Goal: Check status: Check status

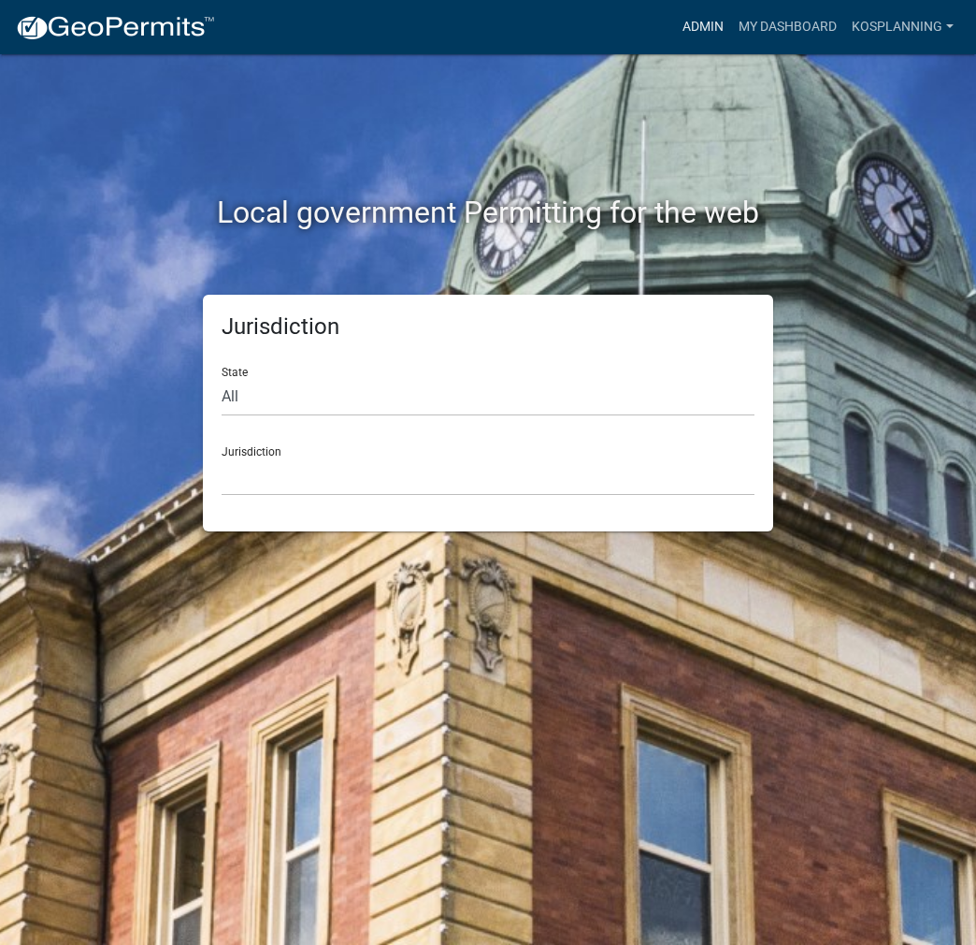
click at [681, 26] on link "Admin" at bounding box center [703, 27] width 56 height 36
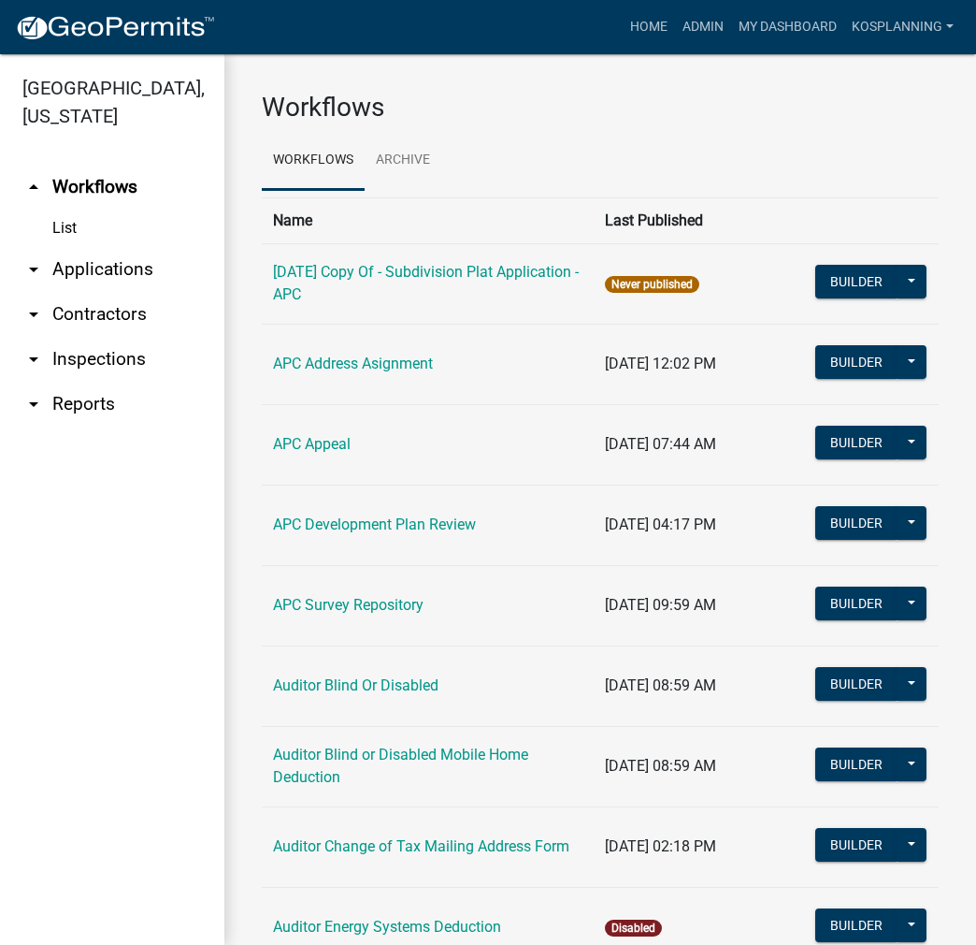
click at [98, 319] on link "arrow_drop_down Contractors" at bounding box center [112, 314] width 224 height 45
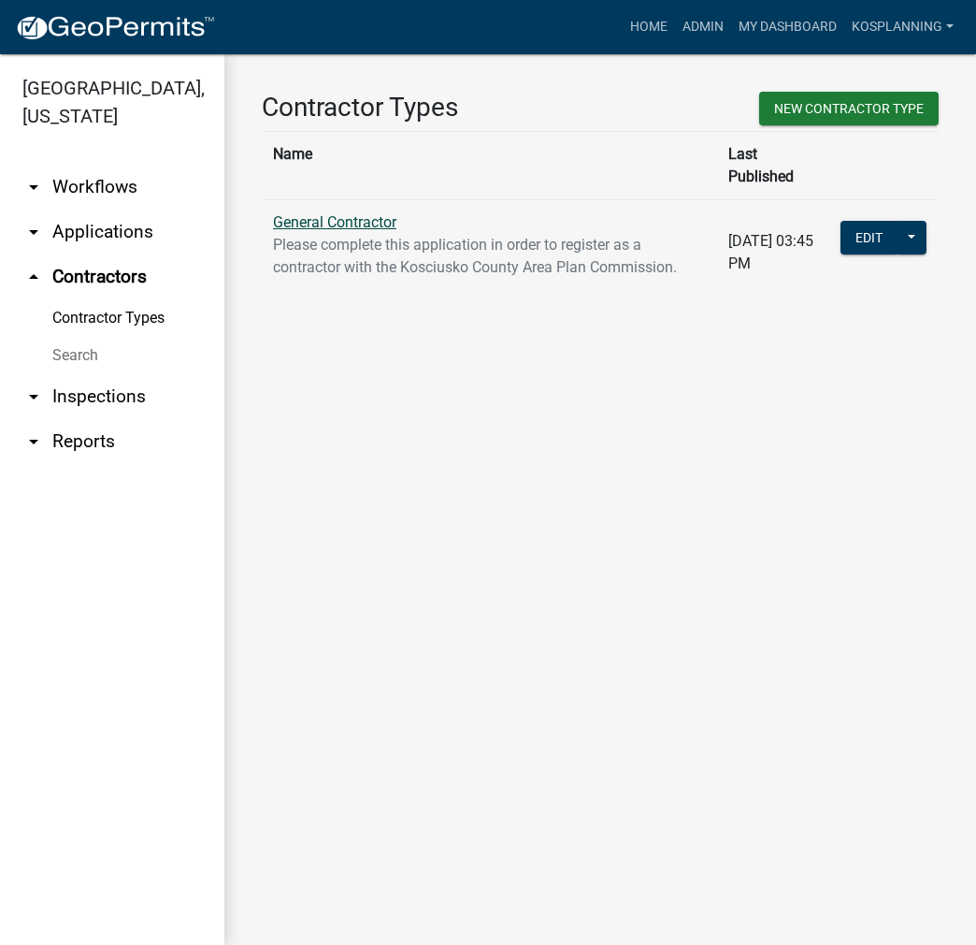
click at [335, 213] on link "General Contractor" at bounding box center [334, 222] width 123 height 18
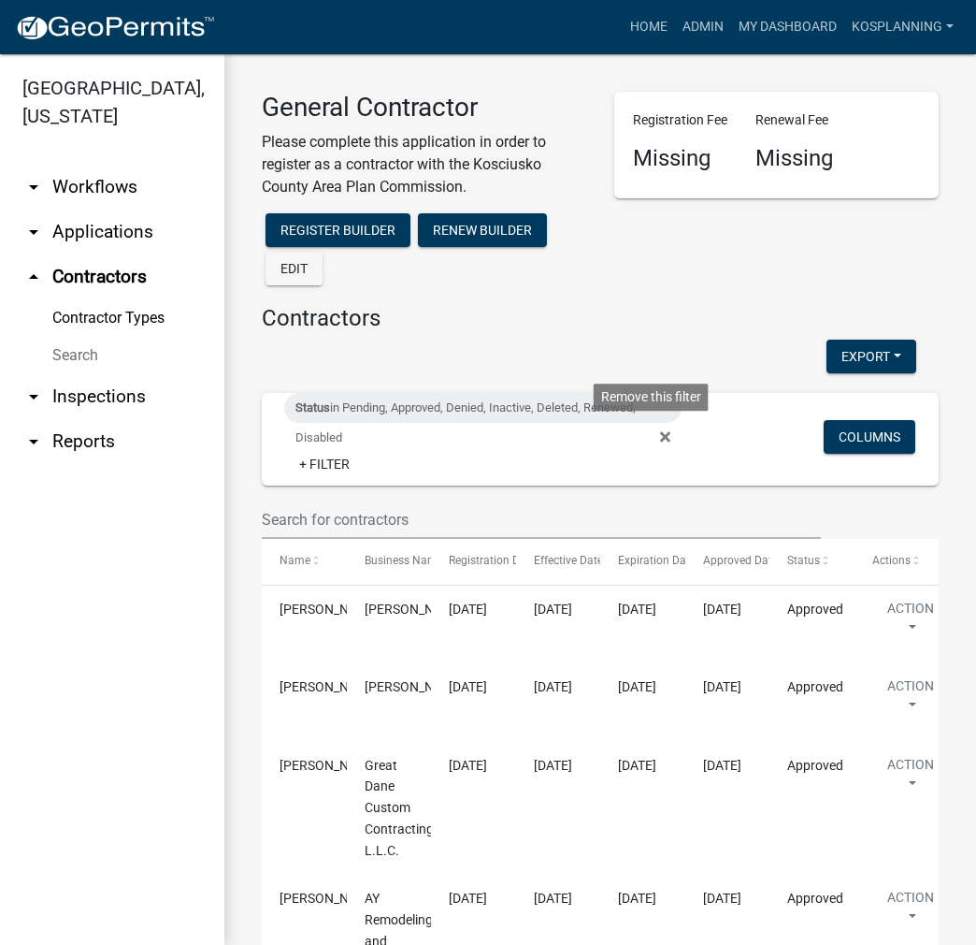
click at [653, 435] on fa-icon at bounding box center [662, 438] width 18 height 30
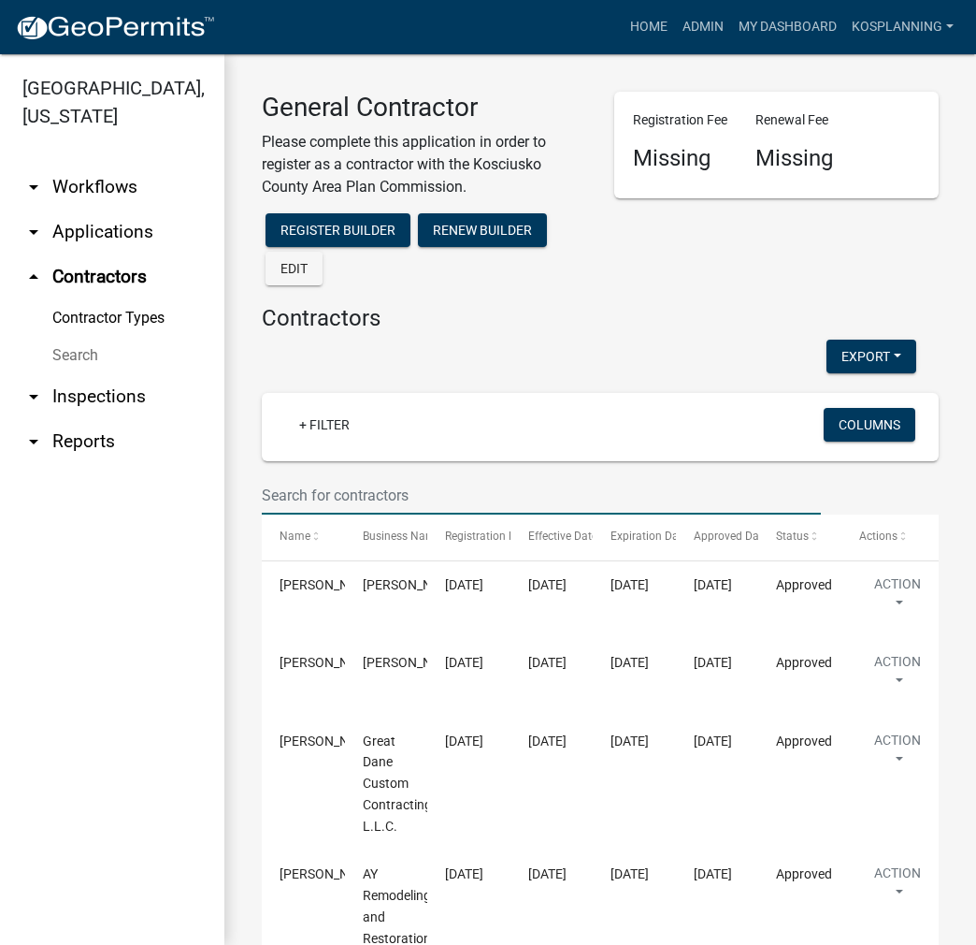
click at [524, 502] on input "text" at bounding box center [541, 495] width 559 height 38
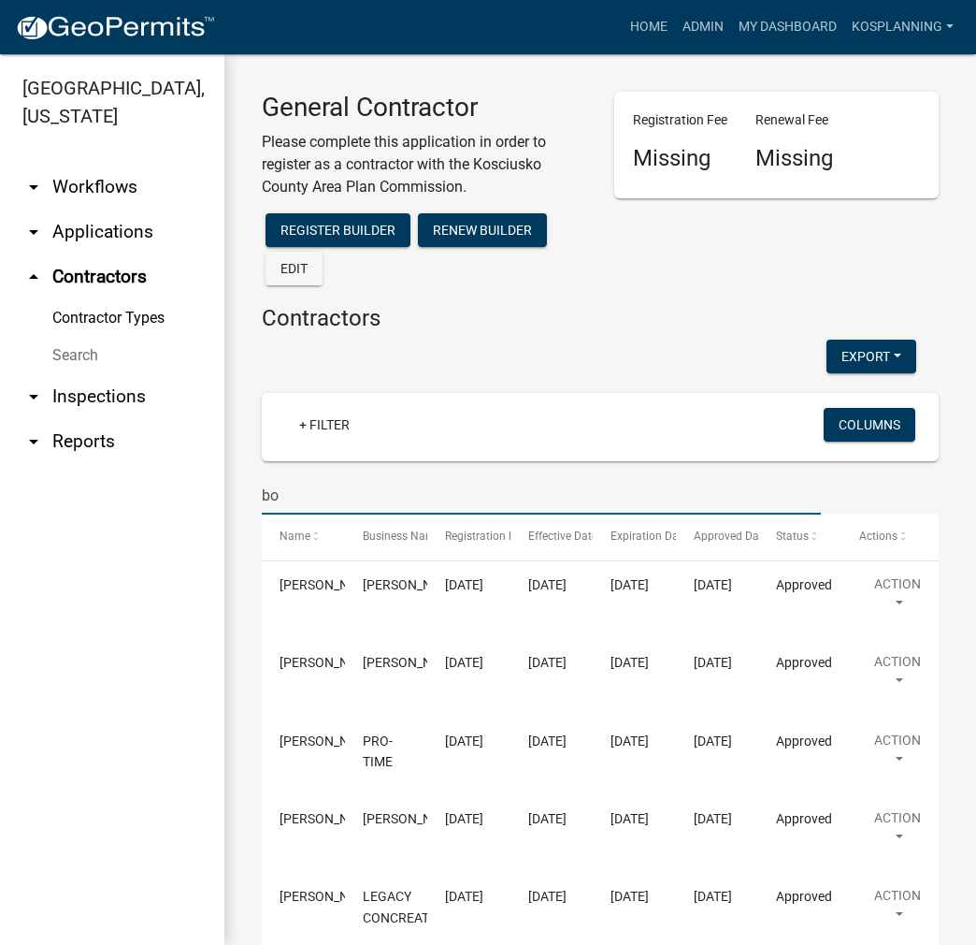
type input "b"
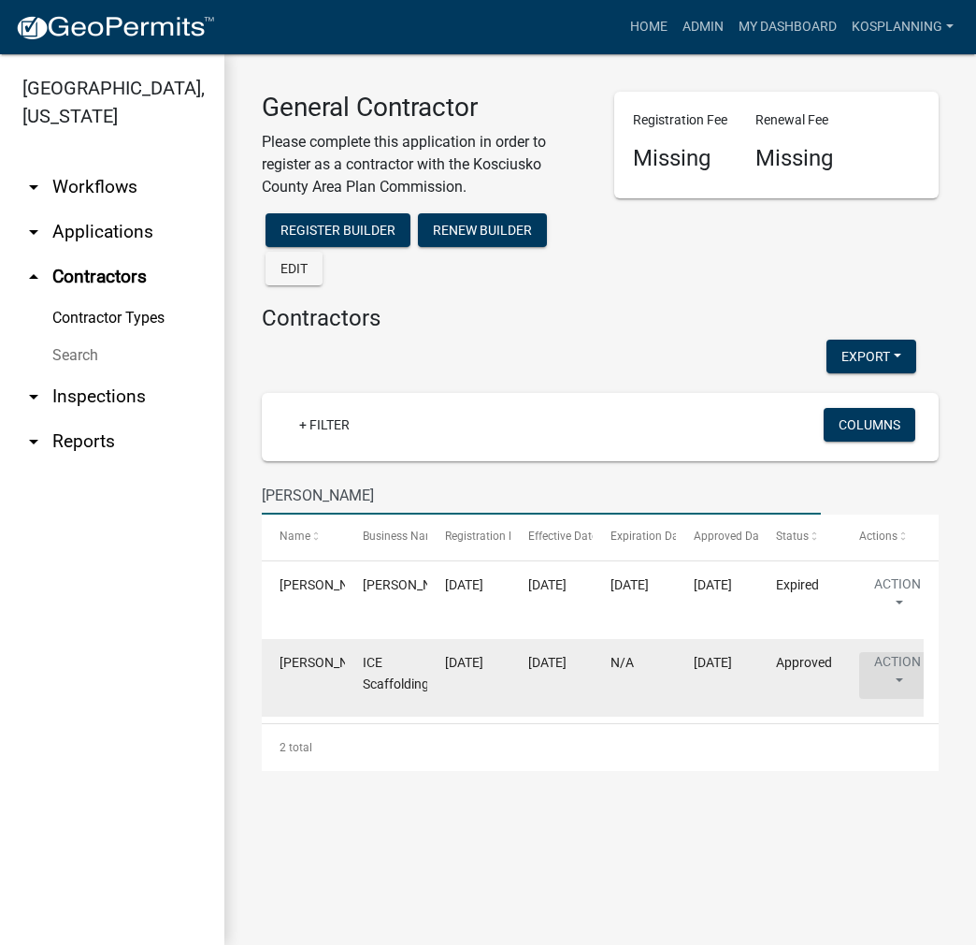
type input "emslander"
click at [897, 671] on button "Action" at bounding box center [897, 675] width 77 height 47
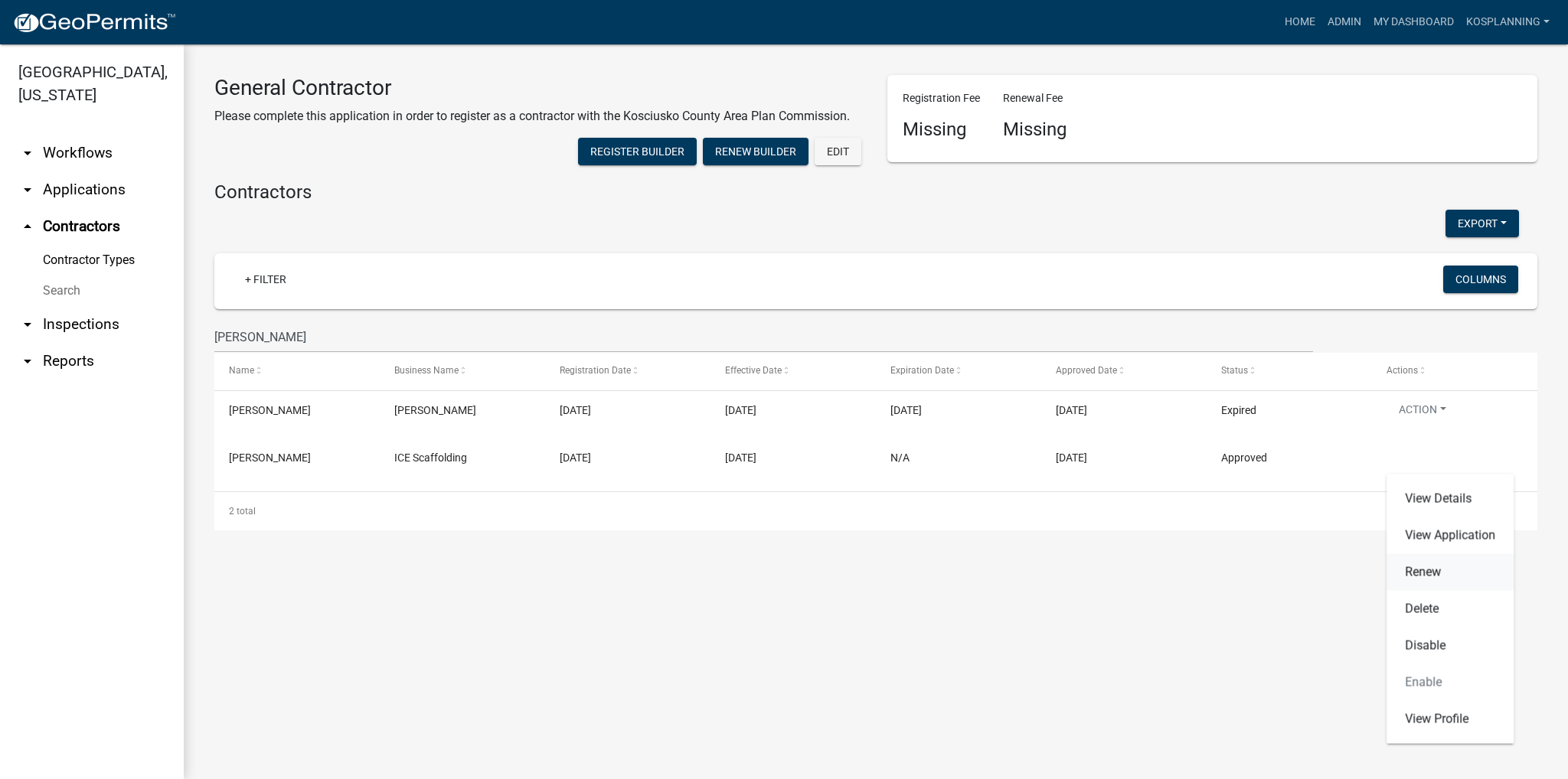
click at [798, 571] on link "Renew" at bounding box center [1450, 572] width 127 height 37
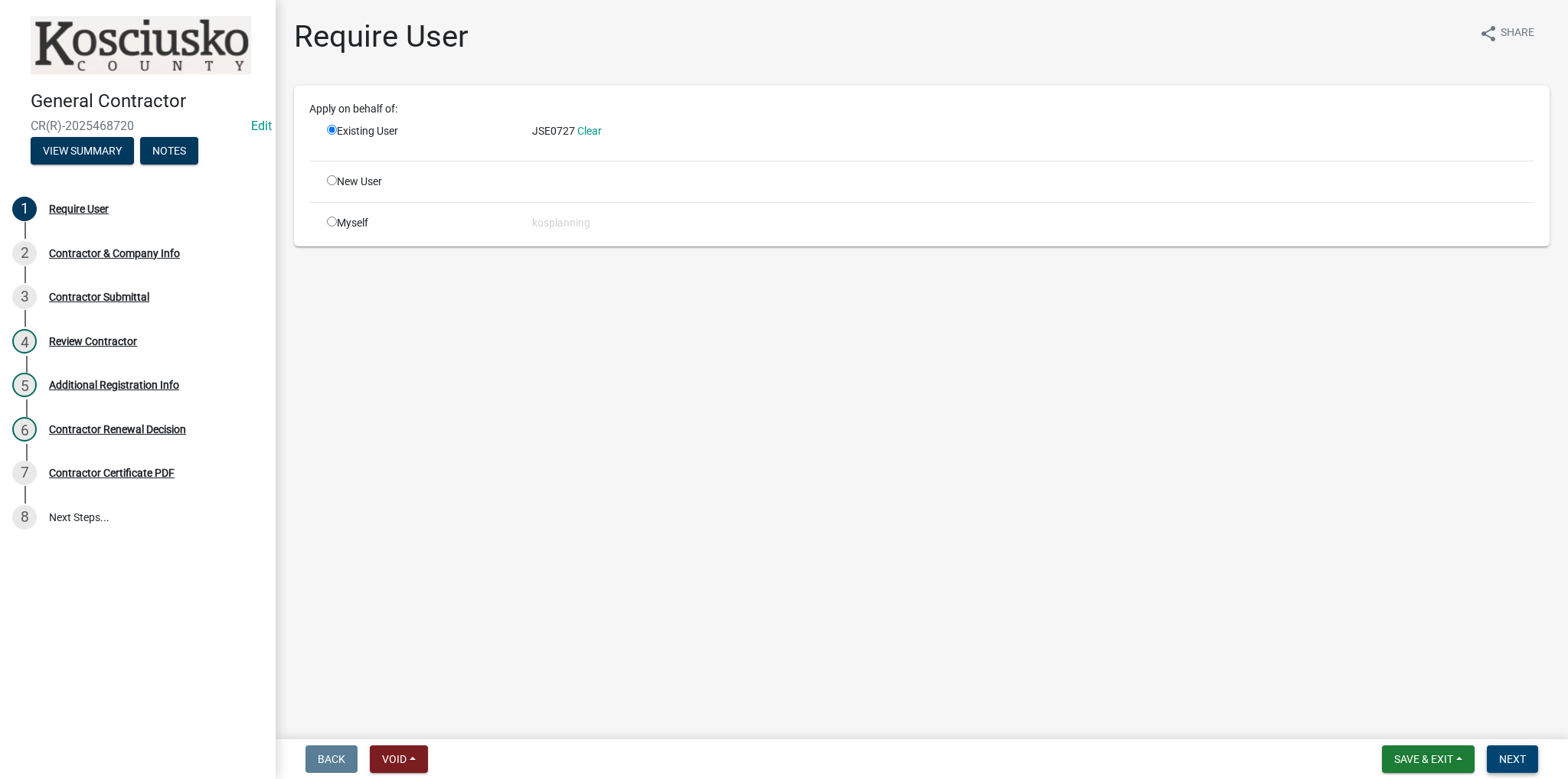
click at [798, 759] on span "Next" at bounding box center [1512, 759] width 27 height 12
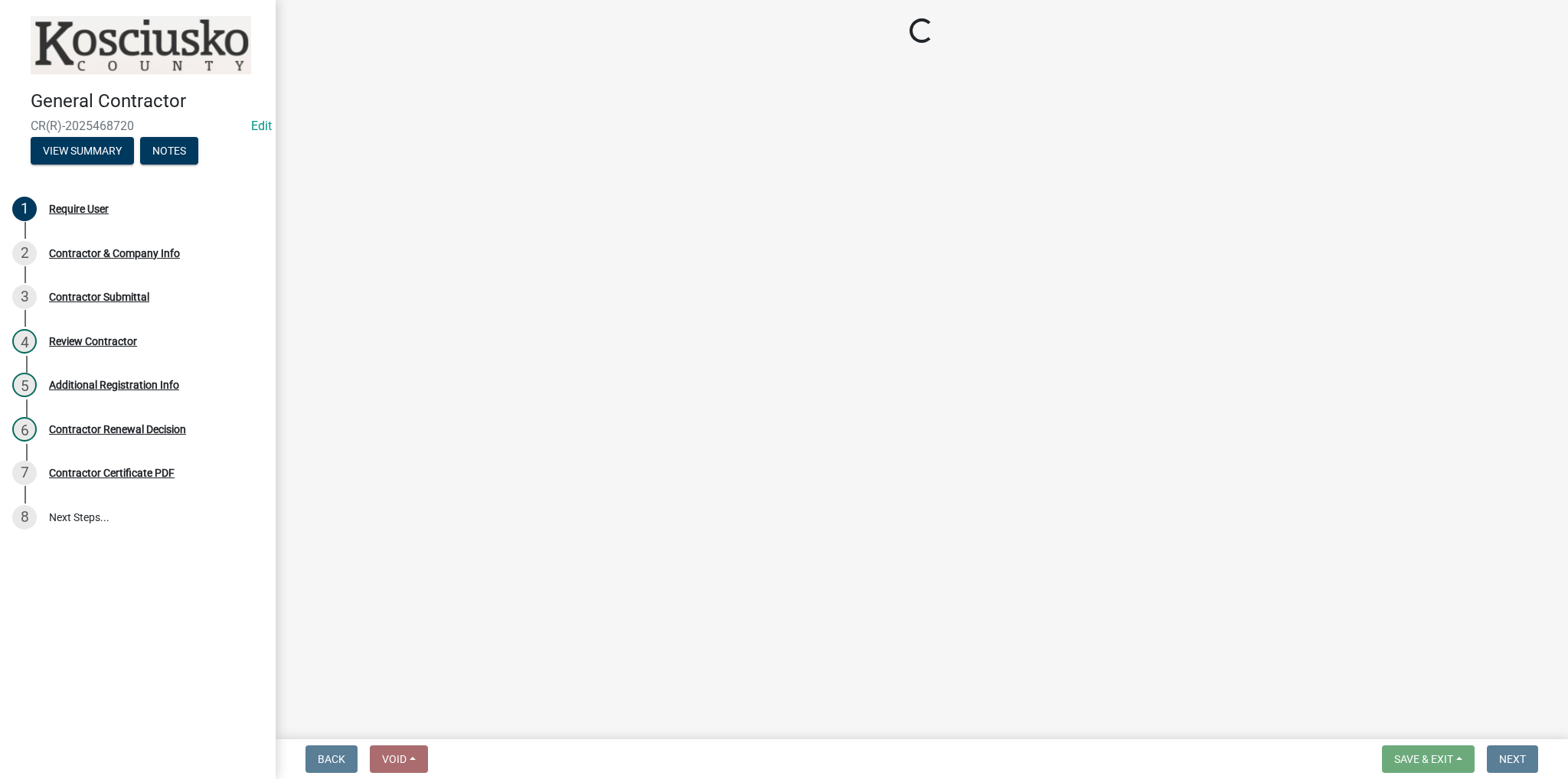
select select "IN"
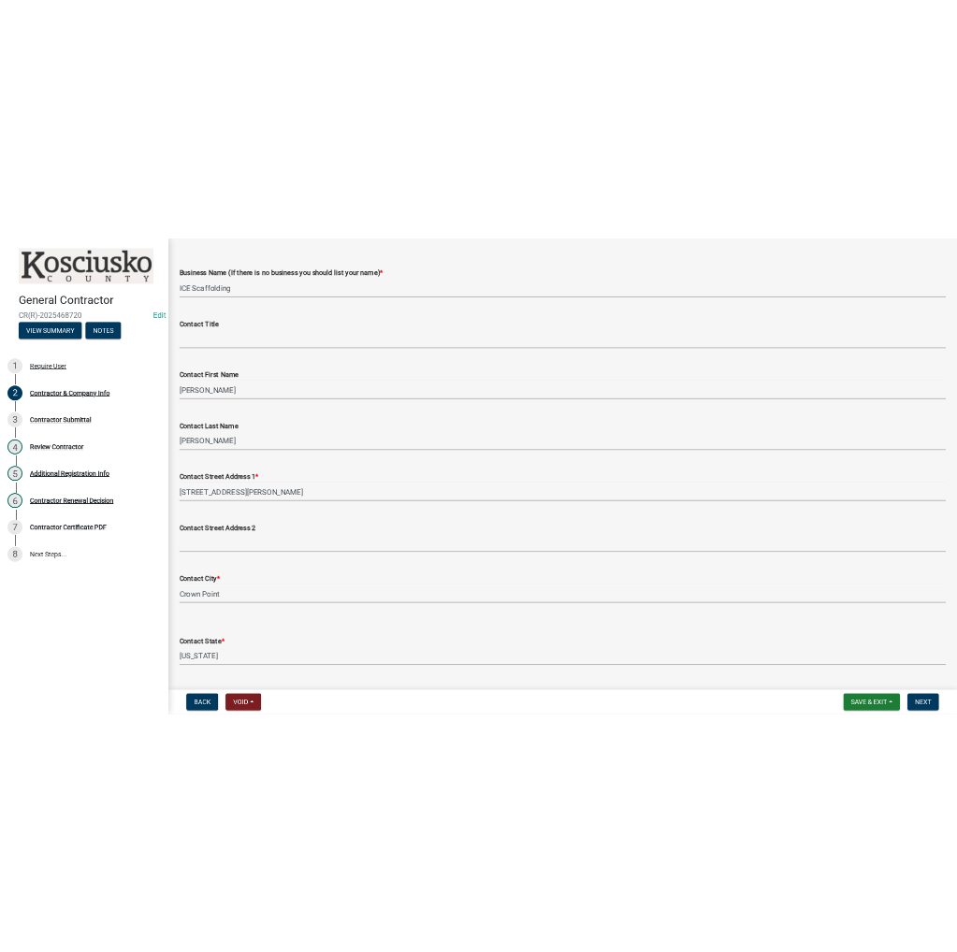
scroll to position [187, 0]
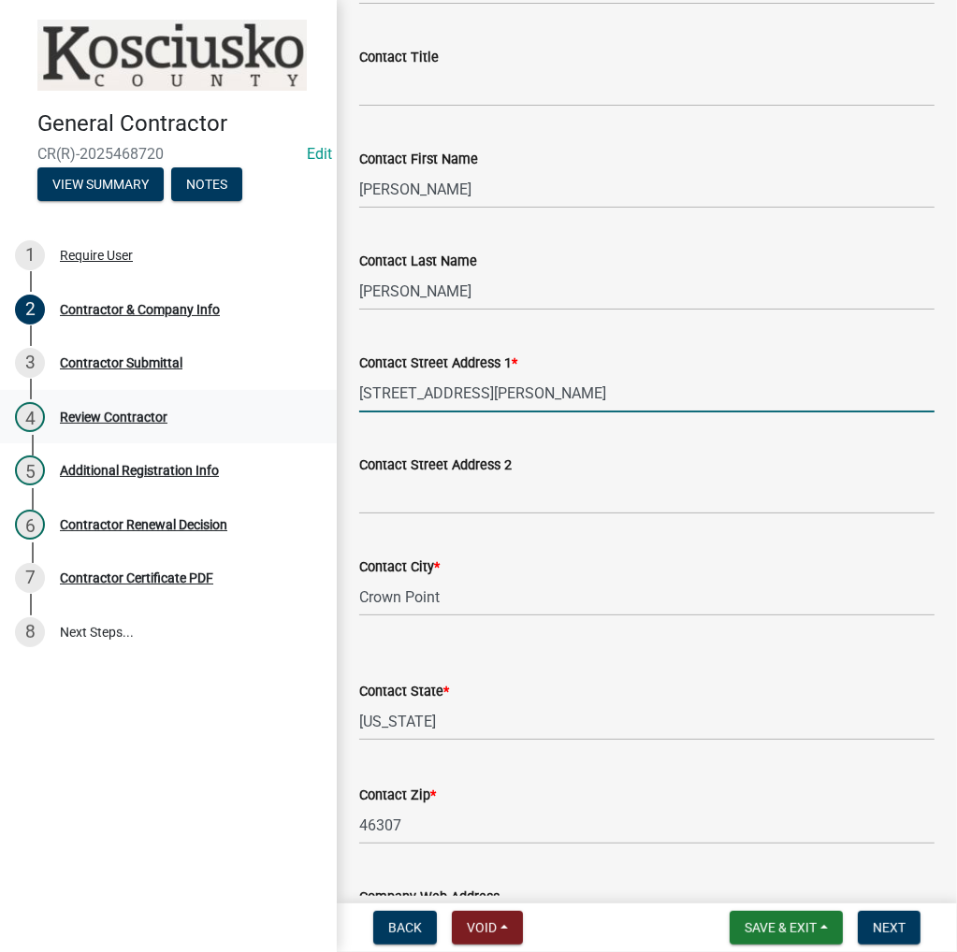
drag, startPoint x: 462, startPoint y: 395, endPoint x: 270, endPoint y: 396, distance: 191.7
click at [292, 398] on div "General Contractor CR(R)-2025468720 Edit View Summary Notes 1 Require User 2 Co…" at bounding box center [478, 476] width 957 height 952
type input "5121 E McKenna Rd"
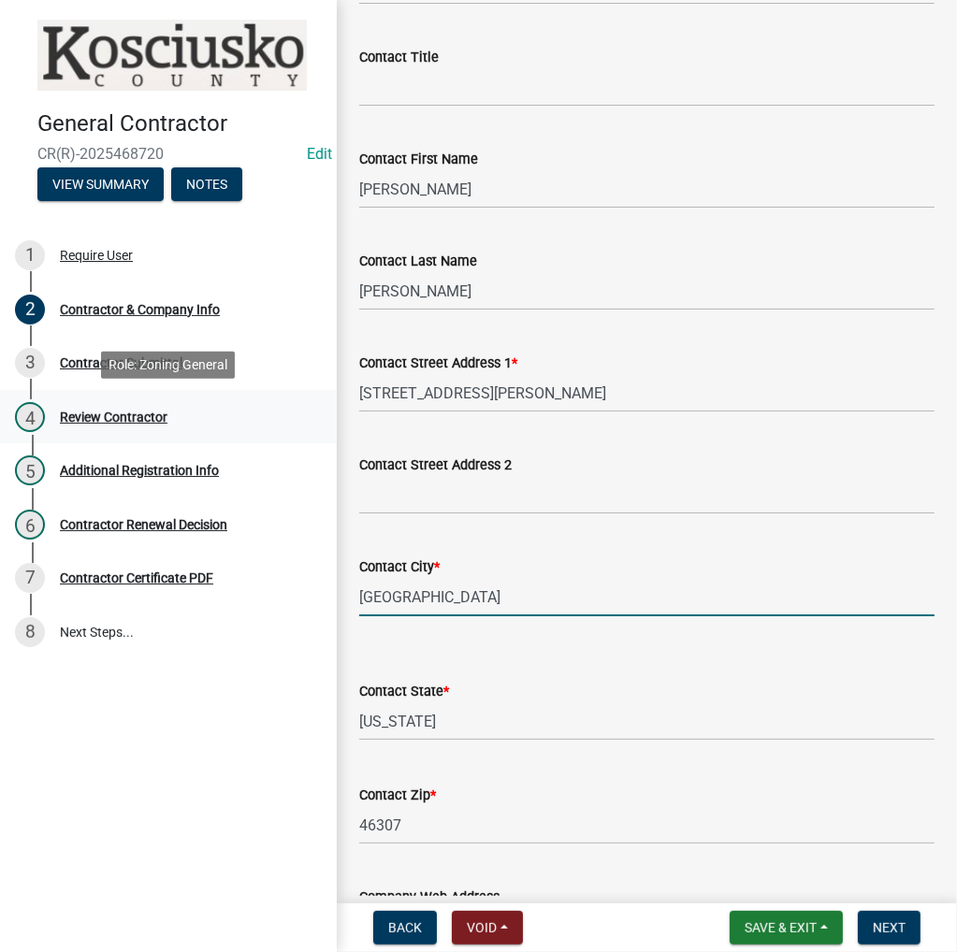
type input "Warsaw"
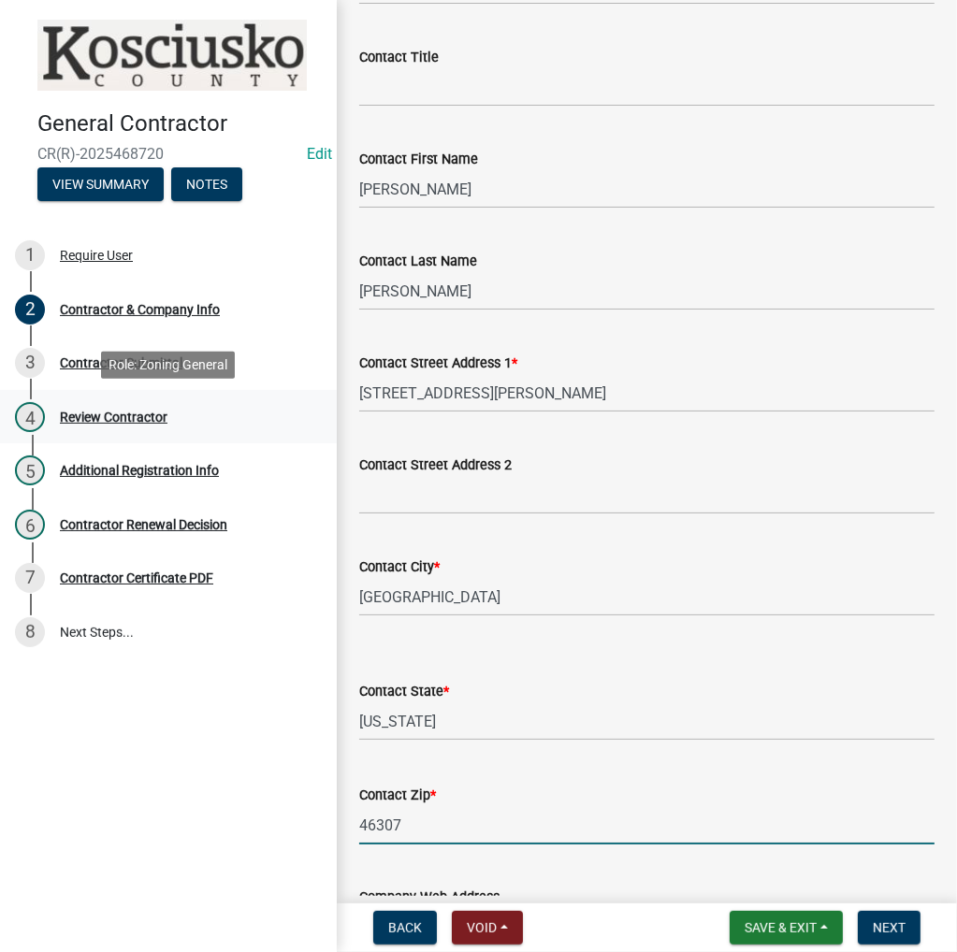
scroll to position [666, 0]
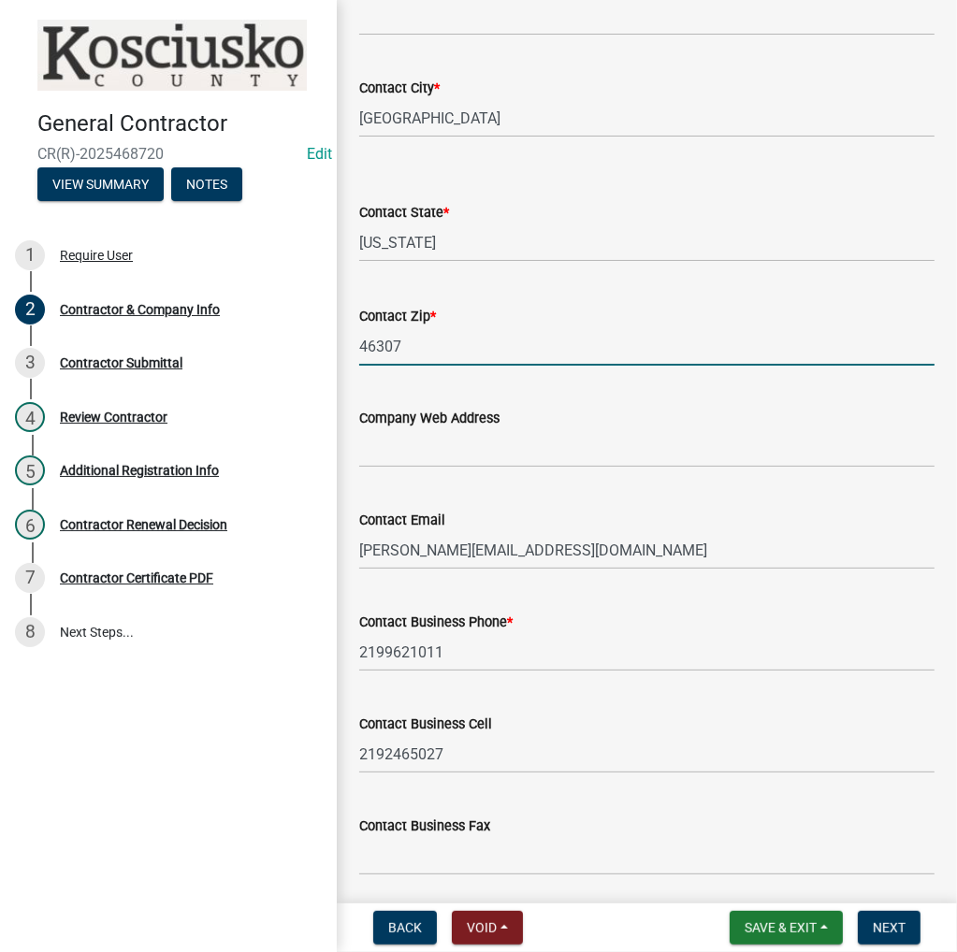
drag, startPoint x: 430, startPoint y: 352, endPoint x: 354, endPoint y: 339, distance: 76.7
click at [354, 339] on div "Contact Zip * 46307" at bounding box center [646, 322] width 603 height 87
type input "46582"
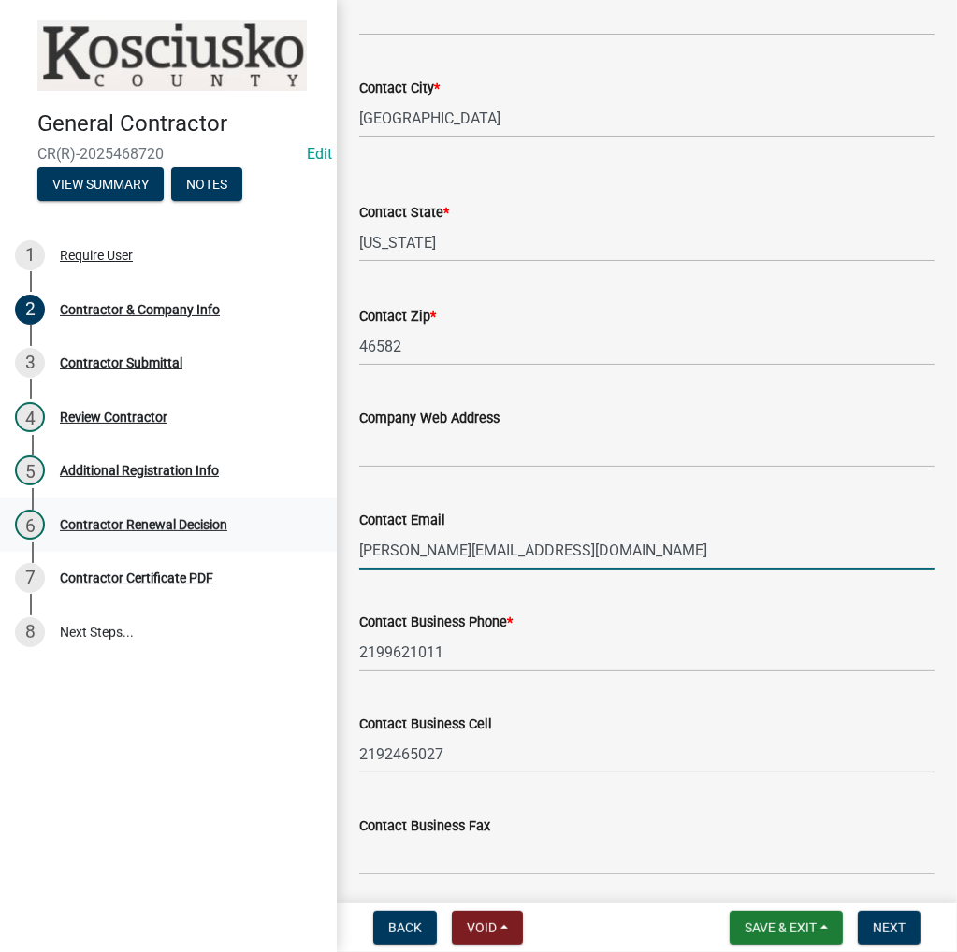
drag, startPoint x: 531, startPoint y: 552, endPoint x: 195, endPoint y: 518, distance: 338.3
click at [210, 523] on div "General Contractor CR(R)-2025468720 Edit View Summary Notes 1 Require User 2 Co…" at bounding box center [478, 476] width 957 height 952
type input "jamesemslander@gmail.com"
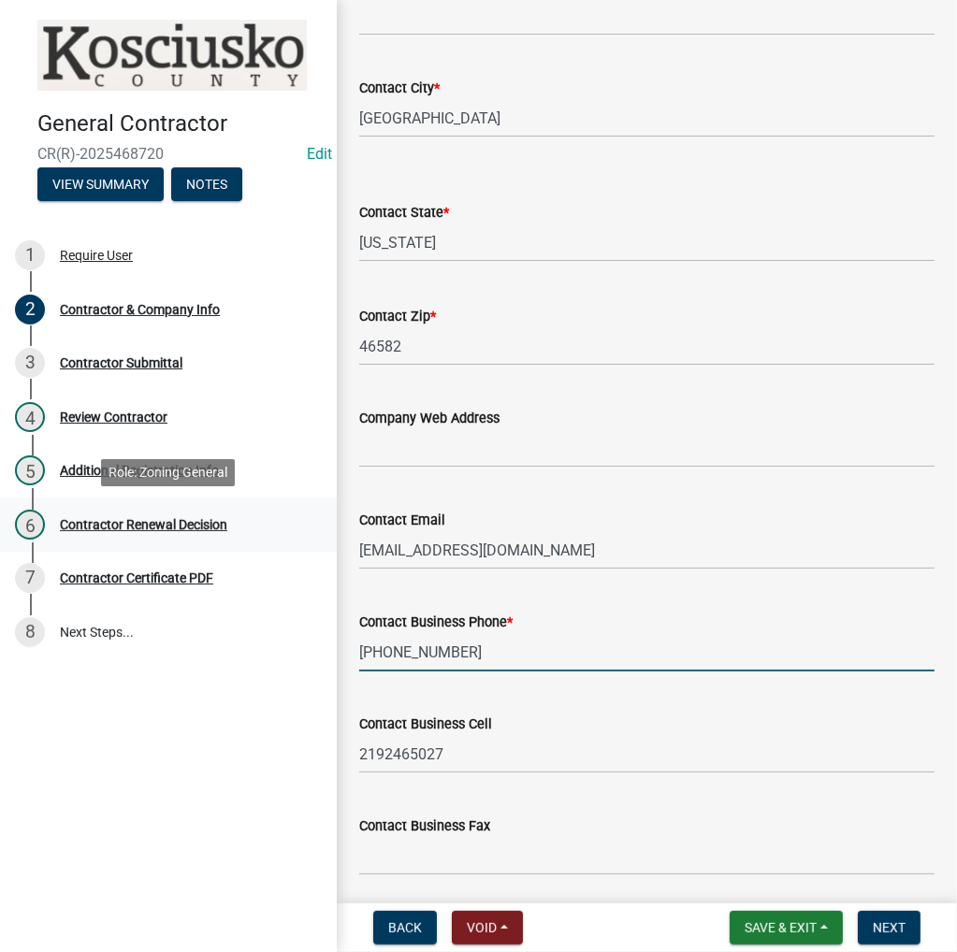
type input "219-313-0601"
drag, startPoint x: 483, startPoint y: 639, endPoint x: 332, endPoint y: 642, distance: 150.6
click at [332, 642] on div "General Contractor CR(R)-2025468720 Edit View Summary Notes 1 Require User 2 Co…" at bounding box center [478, 476] width 957 height 952
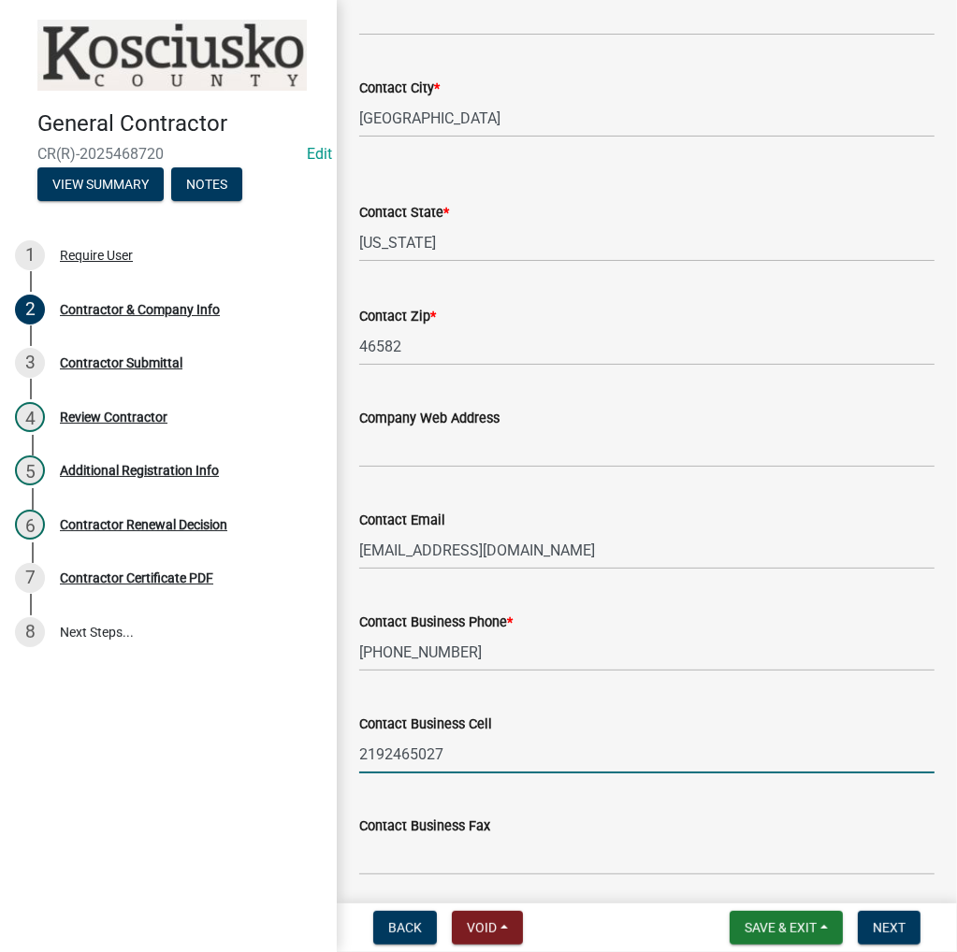
drag, startPoint x: 460, startPoint y: 754, endPoint x: 244, endPoint y: 779, distance: 217.5
click at [244, 779] on div "General Contractor CR(R)-2025468720 Edit View Summary Notes 1 Require User 2 Co…" at bounding box center [478, 476] width 957 height 952
paste input "-313-0601"
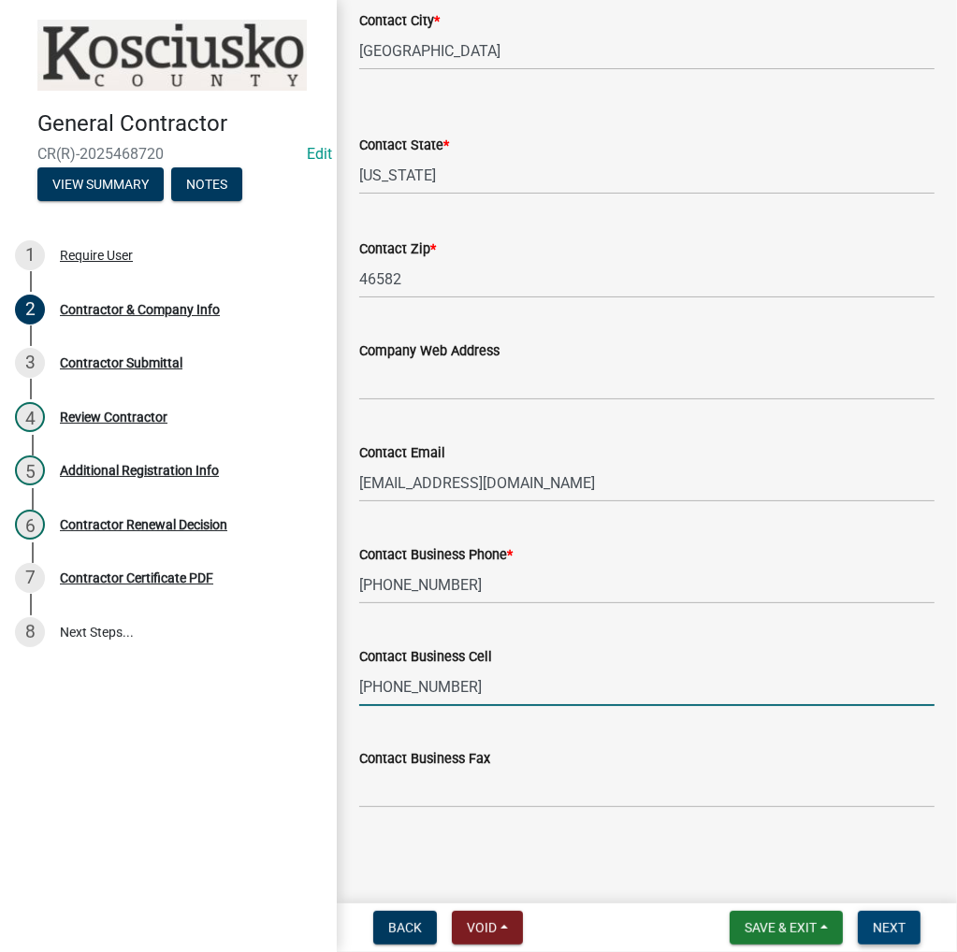
type input "219-313-0601"
click at [900, 925] on span "Next" at bounding box center [888, 927] width 33 height 15
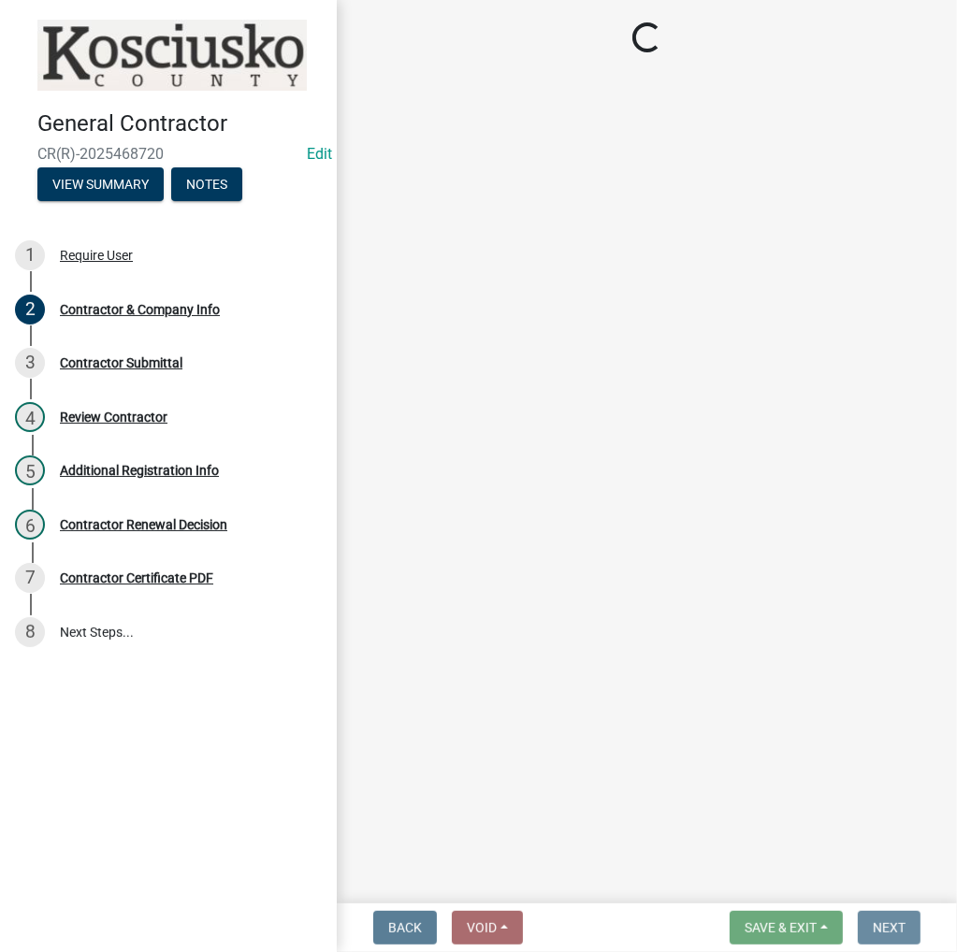
scroll to position [0, 0]
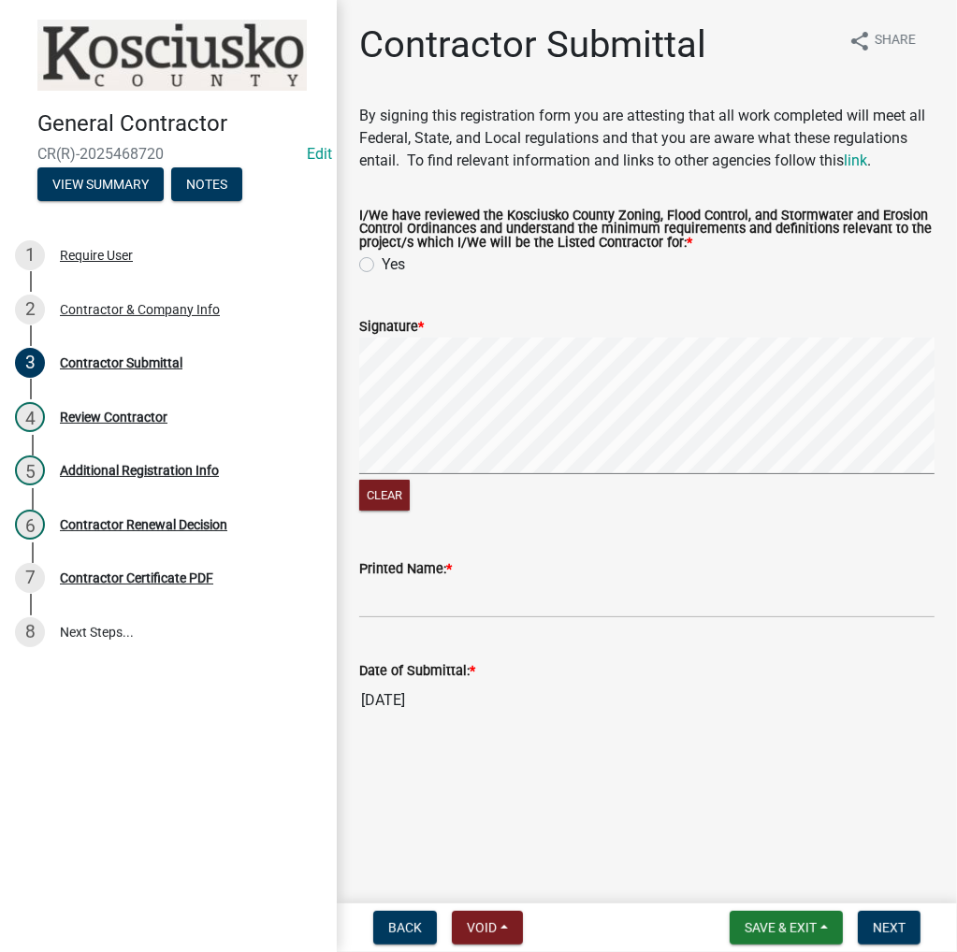
click at [382, 262] on label "Yes" at bounding box center [393, 264] width 23 height 22
click at [382, 262] on input "Yes" at bounding box center [388, 259] width 12 height 12
radio input "true"
click at [518, 592] on input "Printed Name: *" at bounding box center [646, 599] width 575 height 38
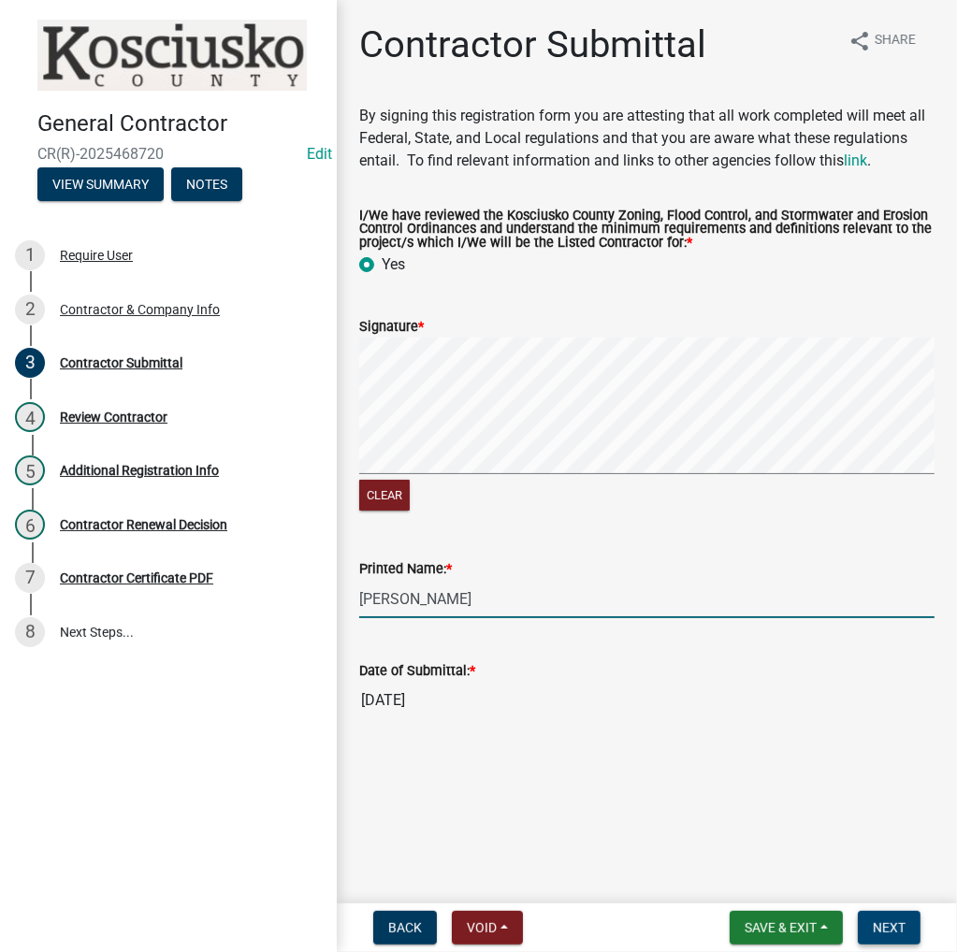
type input "James Emslander"
click at [882, 925] on span "Next" at bounding box center [888, 927] width 33 height 15
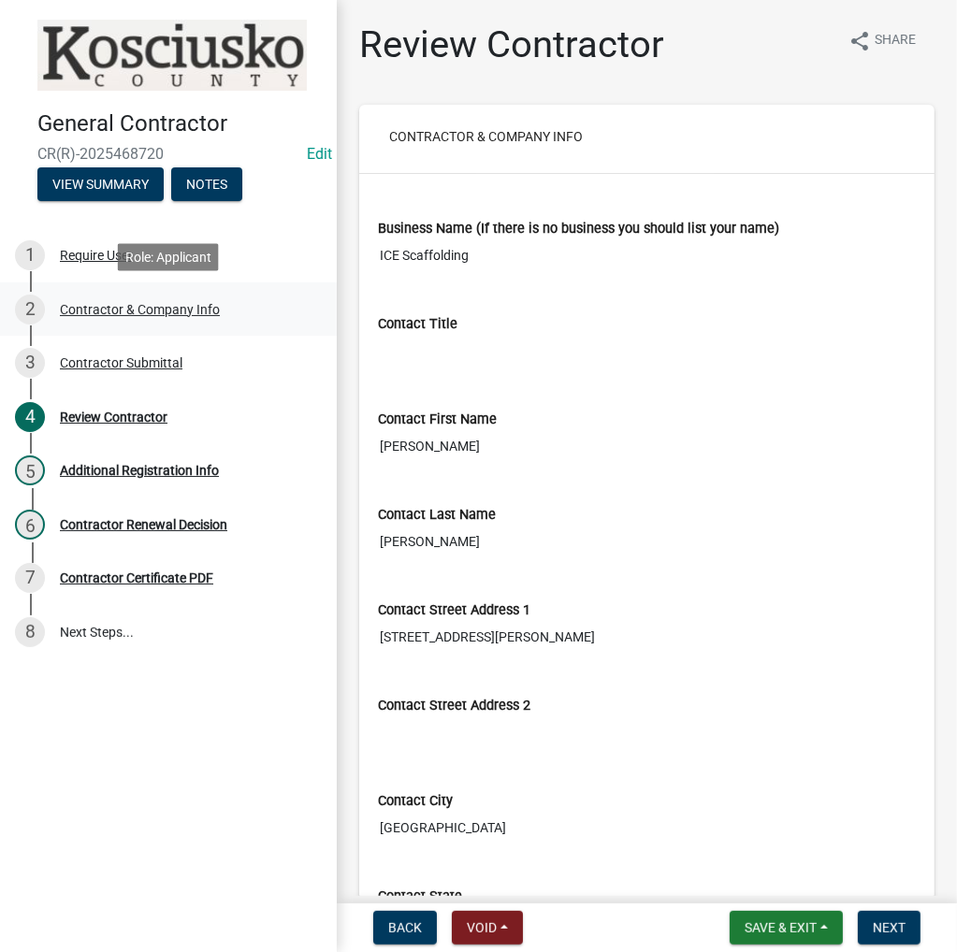
click at [122, 308] on div "Contractor & Company Info" at bounding box center [140, 309] width 160 height 13
select select "IN"
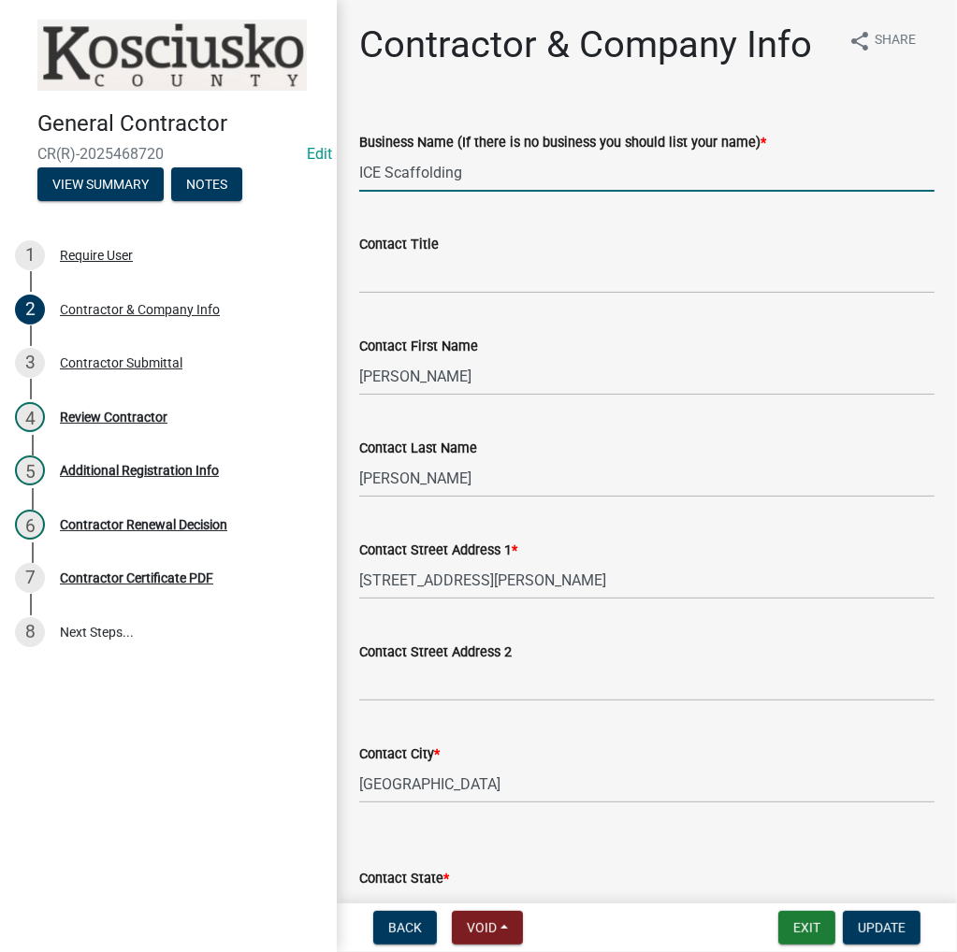
drag, startPoint x: 480, startPoint y: 177, endPoint x: -1, endPoint y: 234, distance: 484.0
click at [0, 234] on html "Internet Explorer does NOT work with GeoPermits. Get a new browser for more sec…" at bounding box center [478, 476] width 957 height 952
type input "James Emslander"
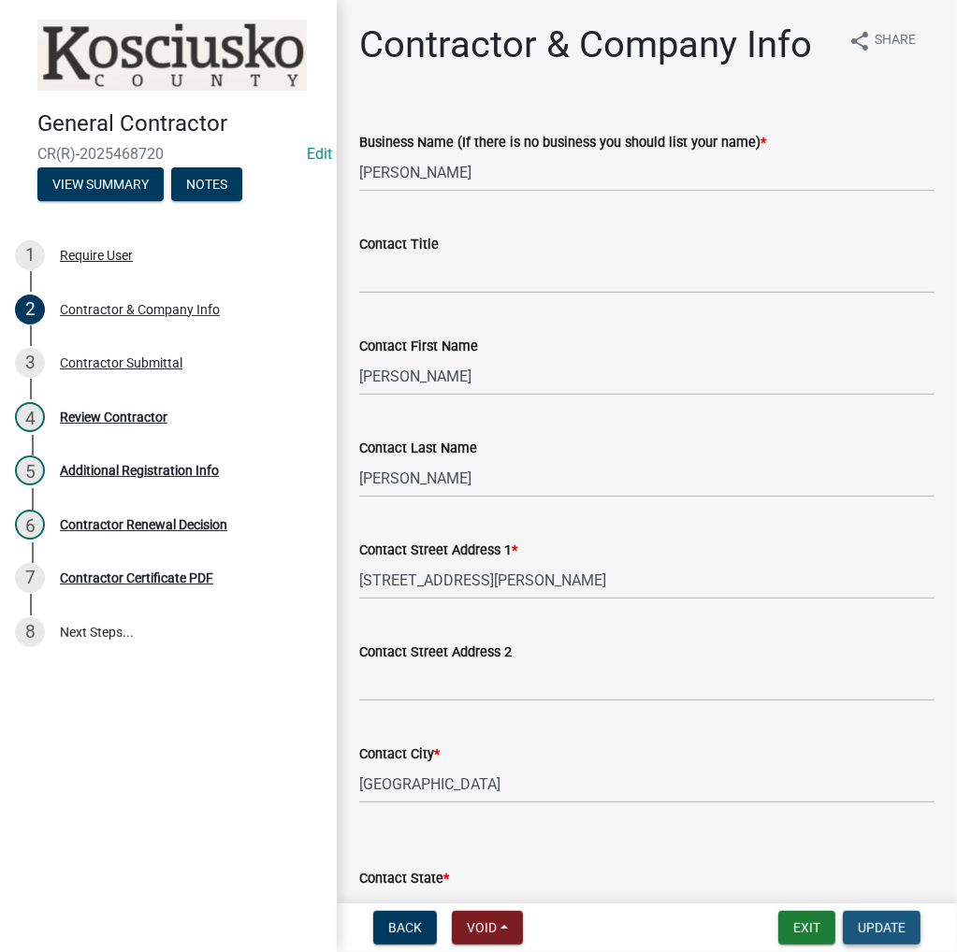
click at [904, 927] on span "Update" at bounding box center [882, 927] width 48 height 15
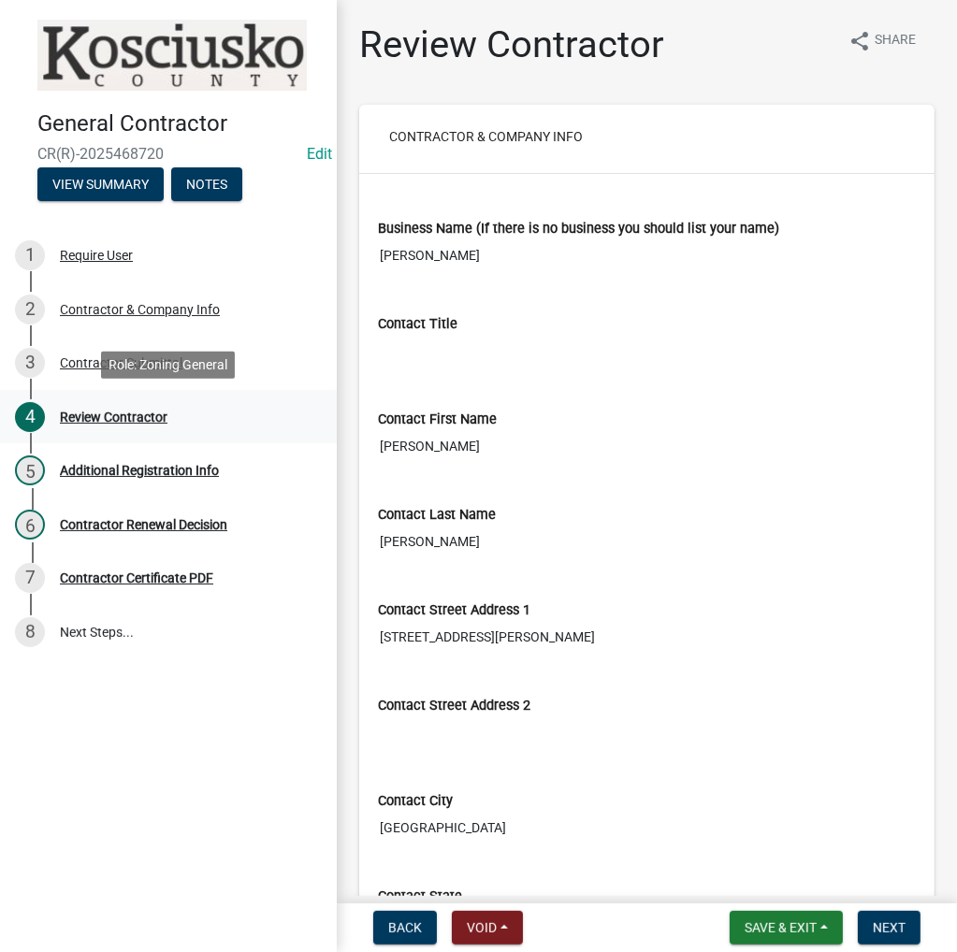
click at [86, 415] on div "Review Contractor" at bounding box center [114, 417] width 108 height 13
click at [872, 922] on button "Next" at bounding box center [889, 928] width 63 height 34
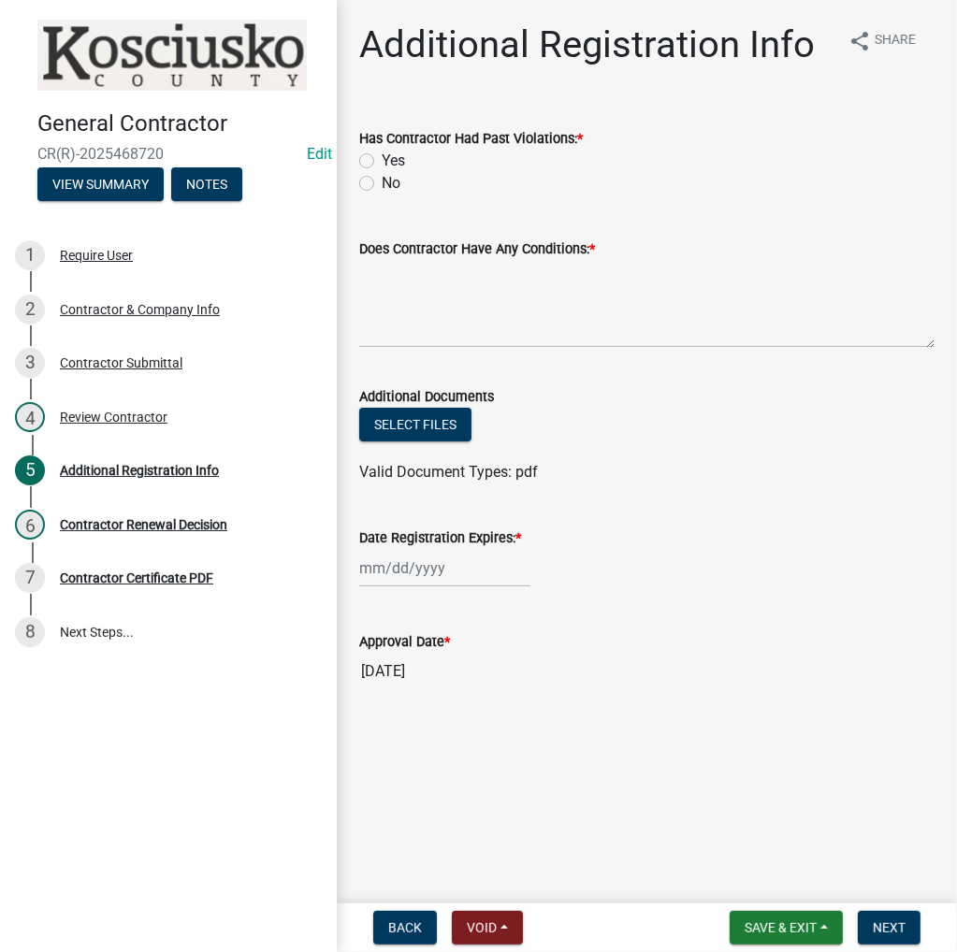
drag, startPoint x: 367, startPoint y: 179, endPoint x: 376, endPoint y: 187, distance: 12.6
click at [382, 180] on label "No" at bounding box center [391, 183] width 19 height 22
click at [382, 180] on input "No" at bounding box center [388, 178] width 12 height 12
radio input "true"
click at [396, 270] on textarea "Does Contractor Have Any Conditions: *" at bounding box center [646, 304] width 575 height 88
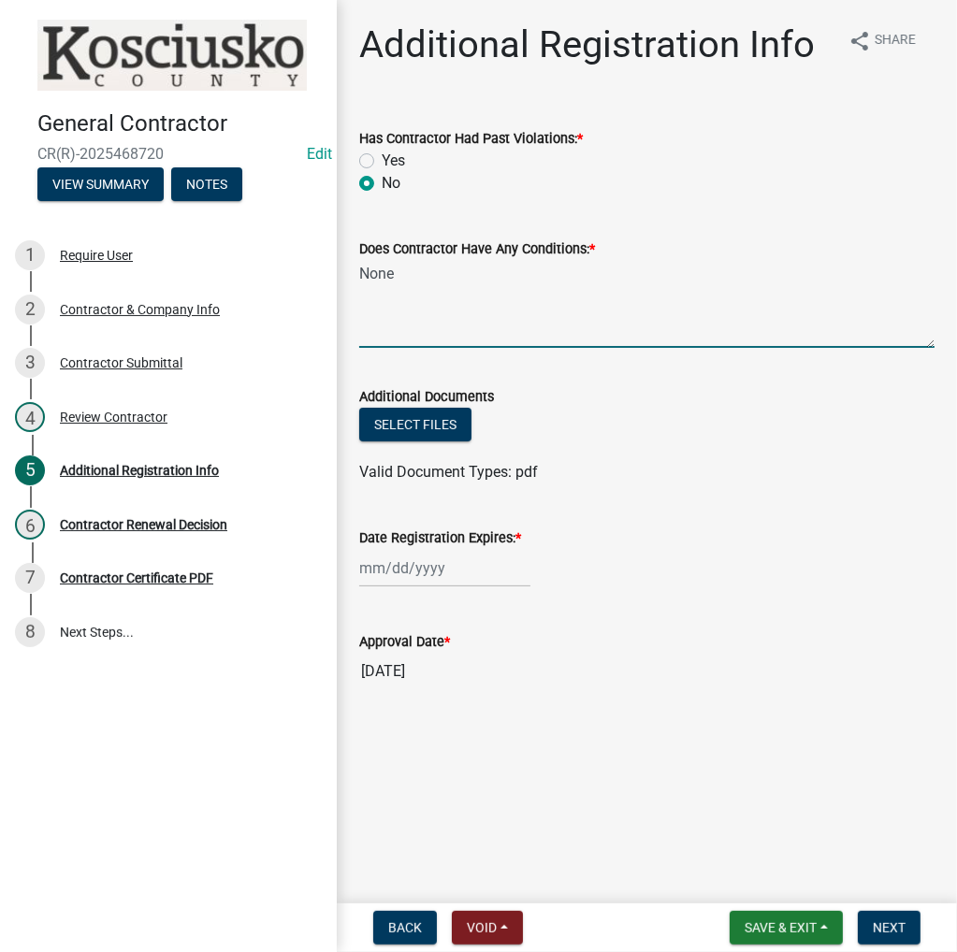
type textarea "None"
click at [418, 539] on label "Date Registration Expires: *" at bounding box center [440, 538] width 162 height 13
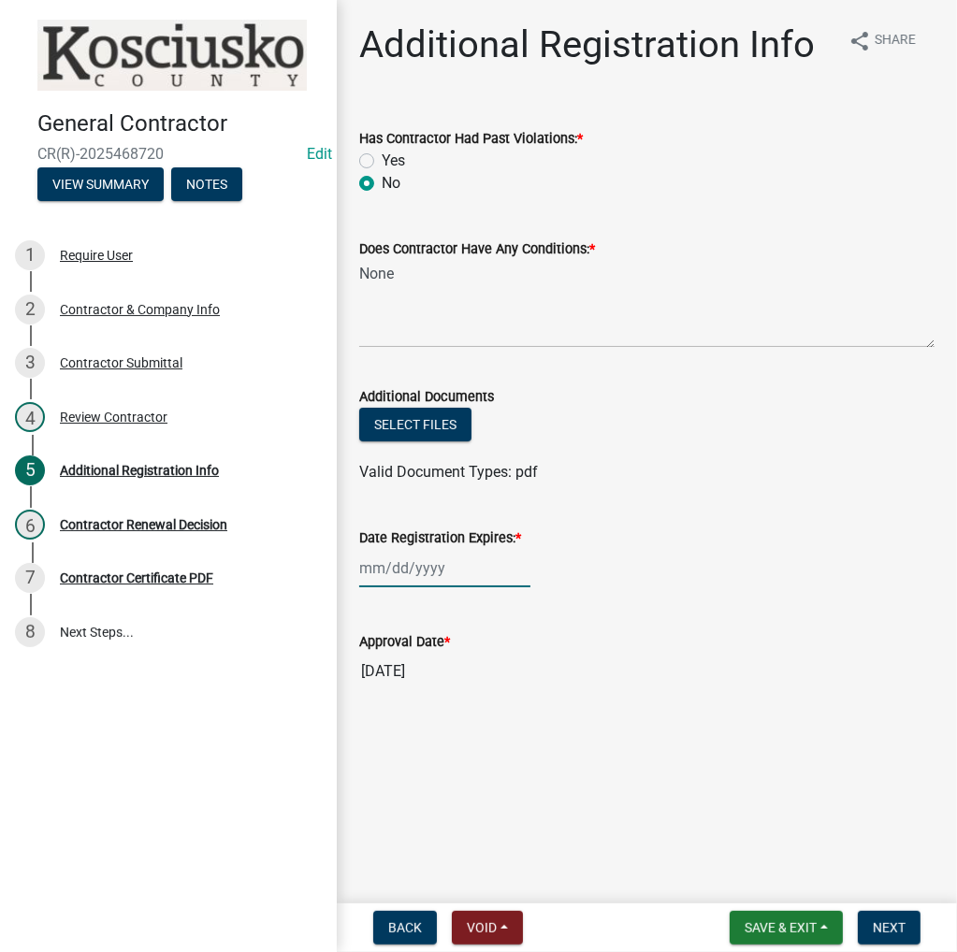
click at [418, 549] on input "Date Registration Expires: *" at bounding box center [444, 568] width 171 height 38
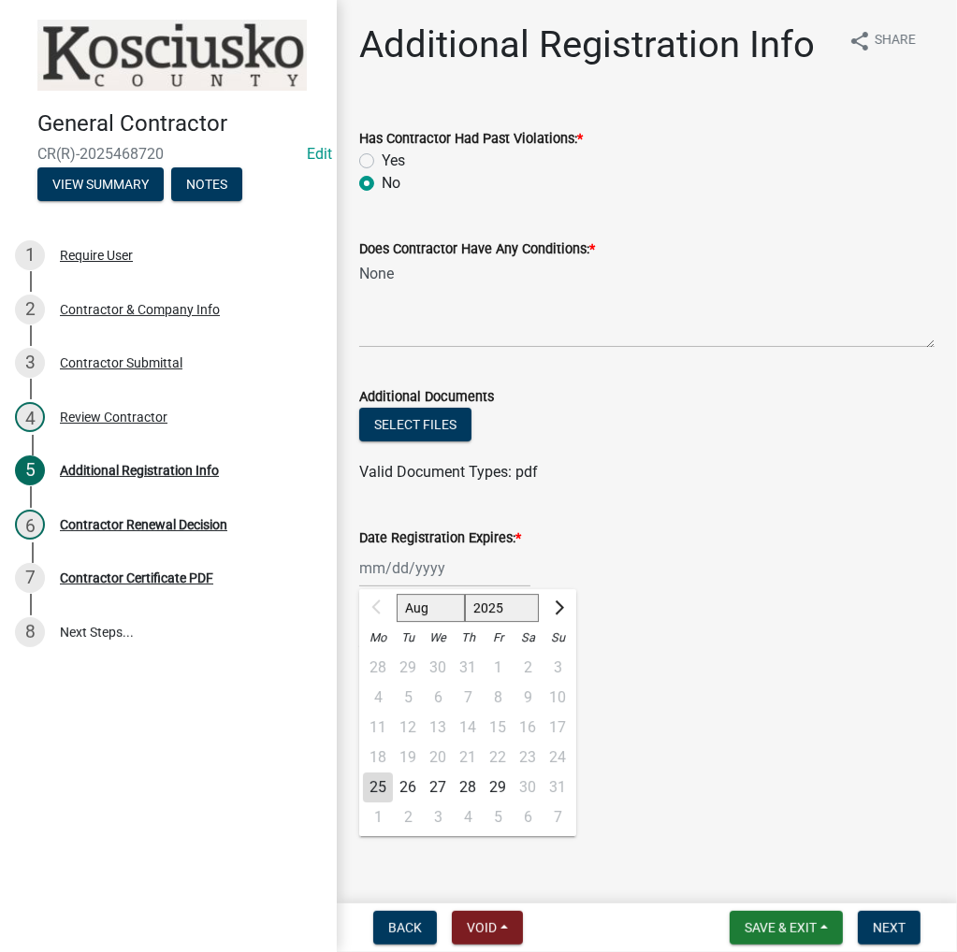
click at [497, 607] on select "2025 2026 2027 2028 2029 2030 2031 2032 2033 2034 2035 2036 2037 2038 2039 2040…" at bounding box center [502, 608] width 75 height 28
select select "2026"
click at [465, 594] on select "2025 2026 2027 2028 2029 2030 2031 2032 2033 2034 2035 2036 2037 2038 2039 2040…" at bounding box center [502, 608] width 75 height 28
click at [405, 787] on div "25" at bounding box center [408, 787] width 30 height 30
type input "08/25/2026"
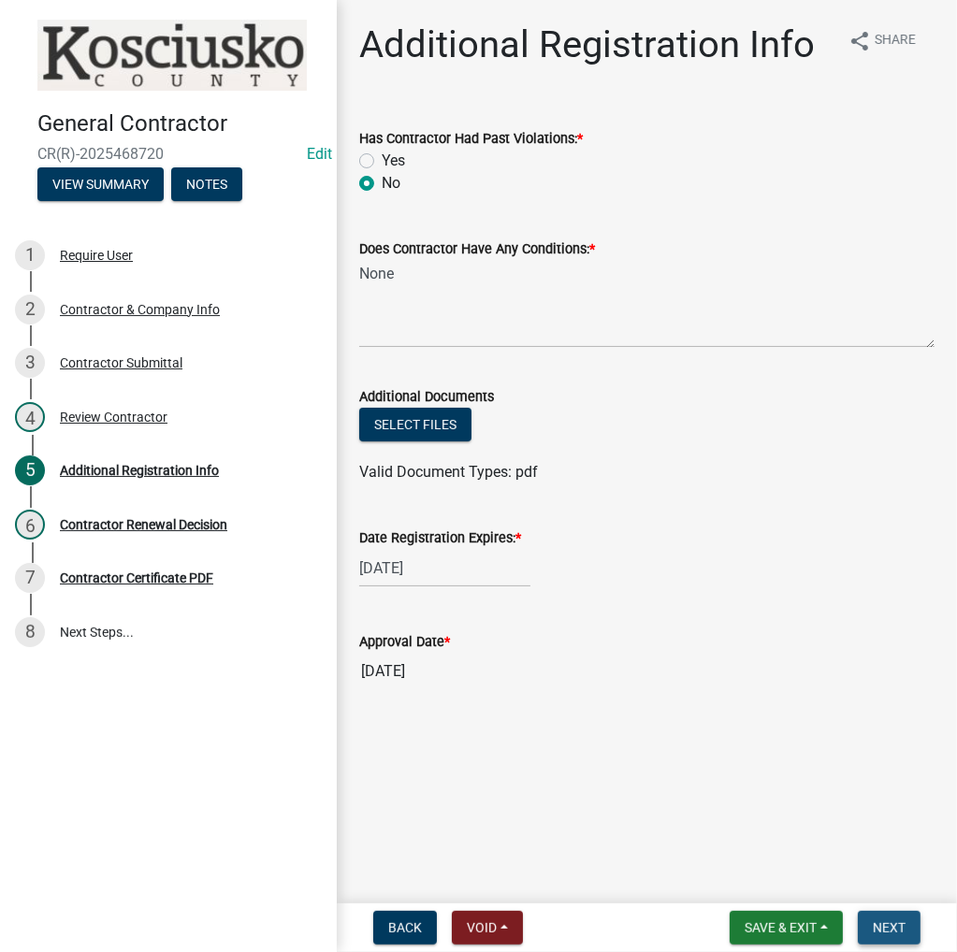
click at [881, 920] on span "Next" at bounding box center [888, 927] width 33 height 15
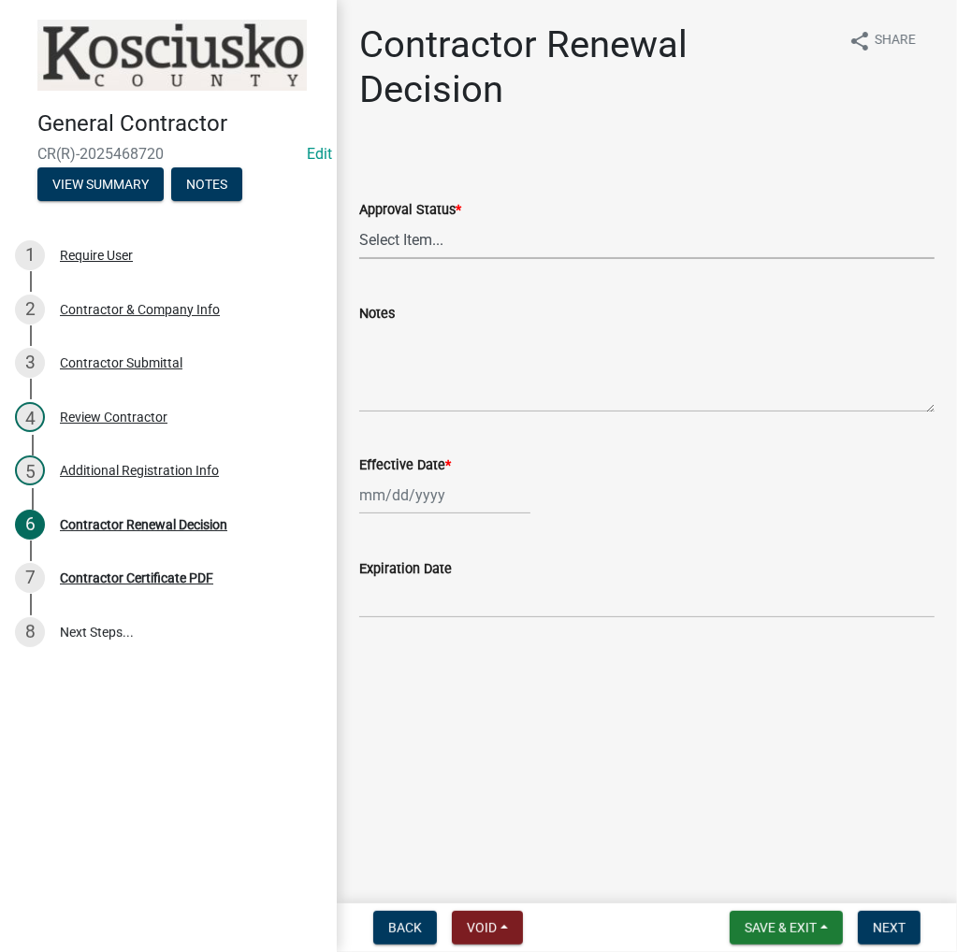
click at [488, 245] on select "Select Item... Approved Denied" at bounding box center [646, 240] width 575 height 38
click at [359, 221] on select "Select Item... Approved Denied" at bounding box center [646, 240] width 575 height 38
select select "30db8998-795d-4bbe-8e49-f1ade8865815"
select select "8"
select select "2025"
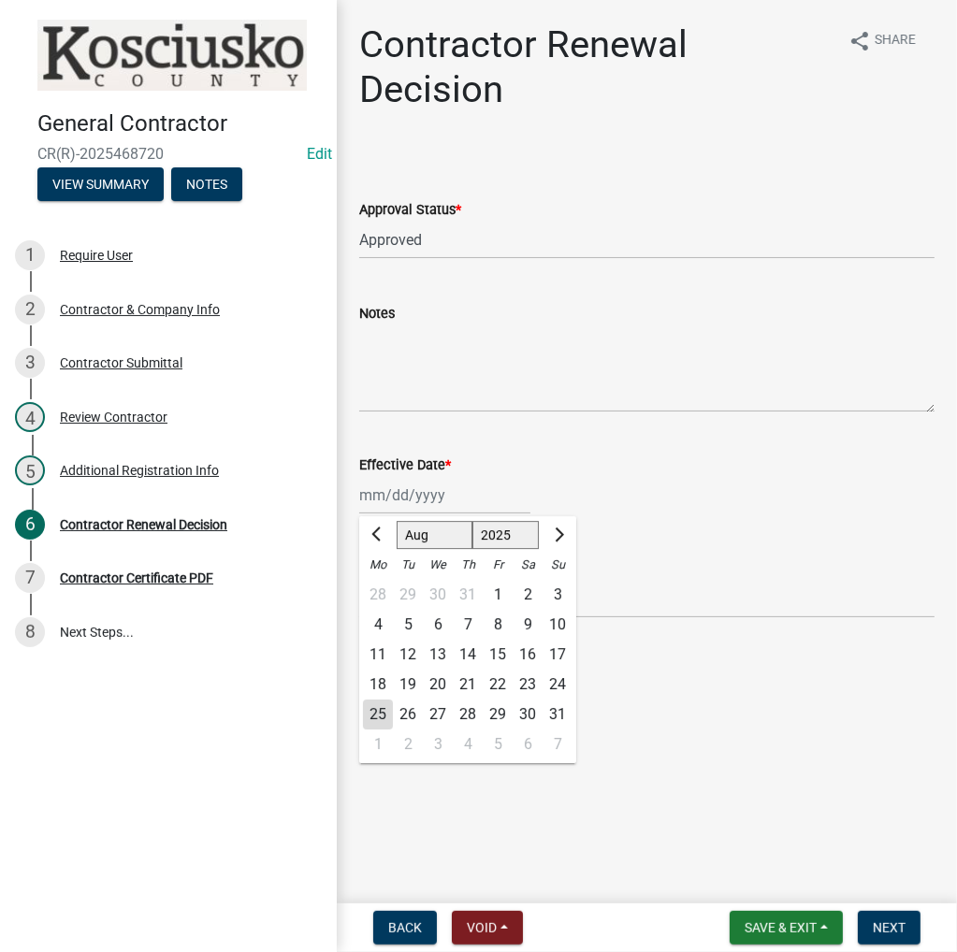
click at [409, 501] on div "Jan Feb Mar Apr May Jun Jul Aug Sep Oct Nov Dec 1525 1526 1527 1528 1529 1530 1…" at bounding box center [444, 495] width 171 height 38
click at [378, 716] on div "25" at bounding box center [378, 714] width 30 height 30
type input "08/25/2025"
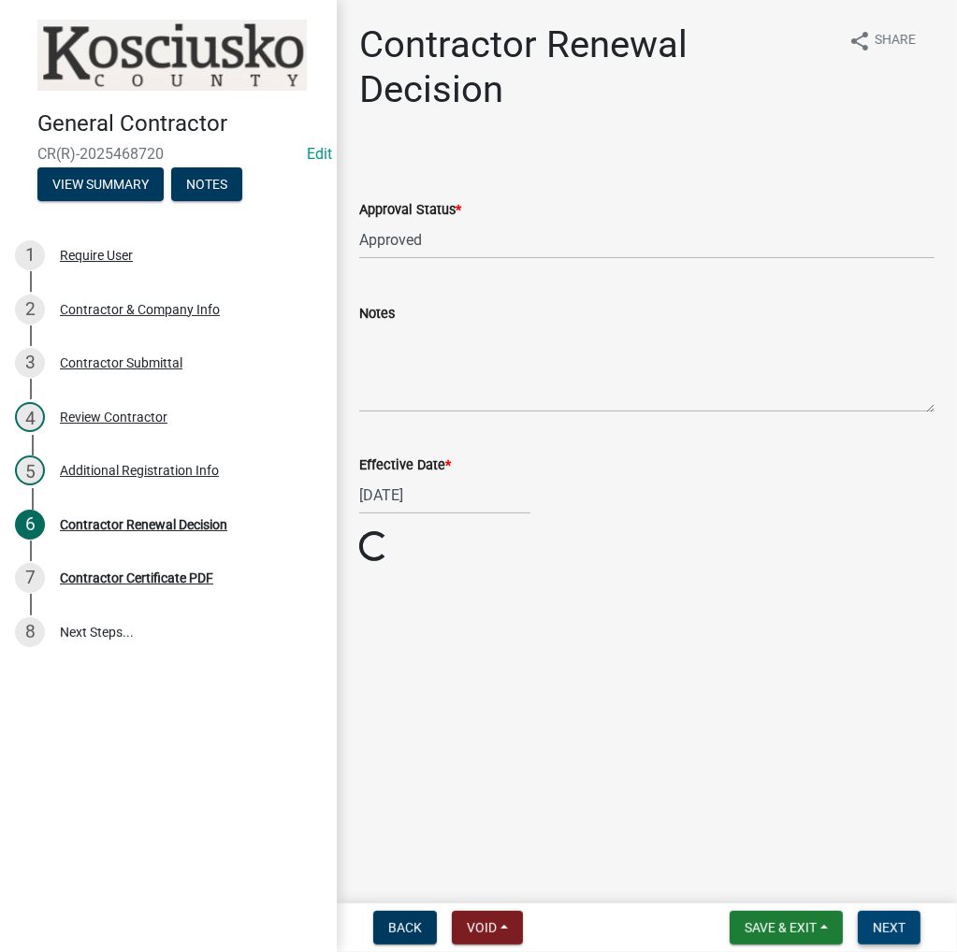
click at [901, 928] on span "Next" at bounding box center [888, 927] width 33 height 15
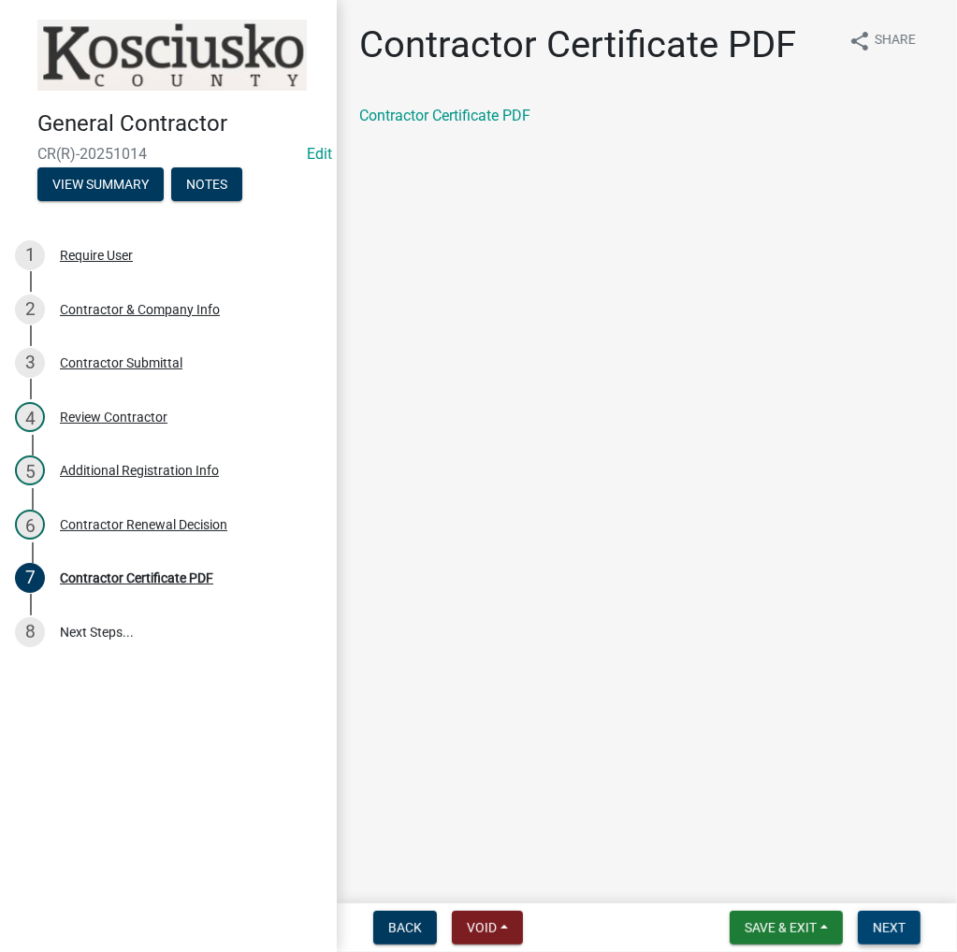
click at [883, 922] on span "Next" at bounding box center [888, 927] width 33 height 15
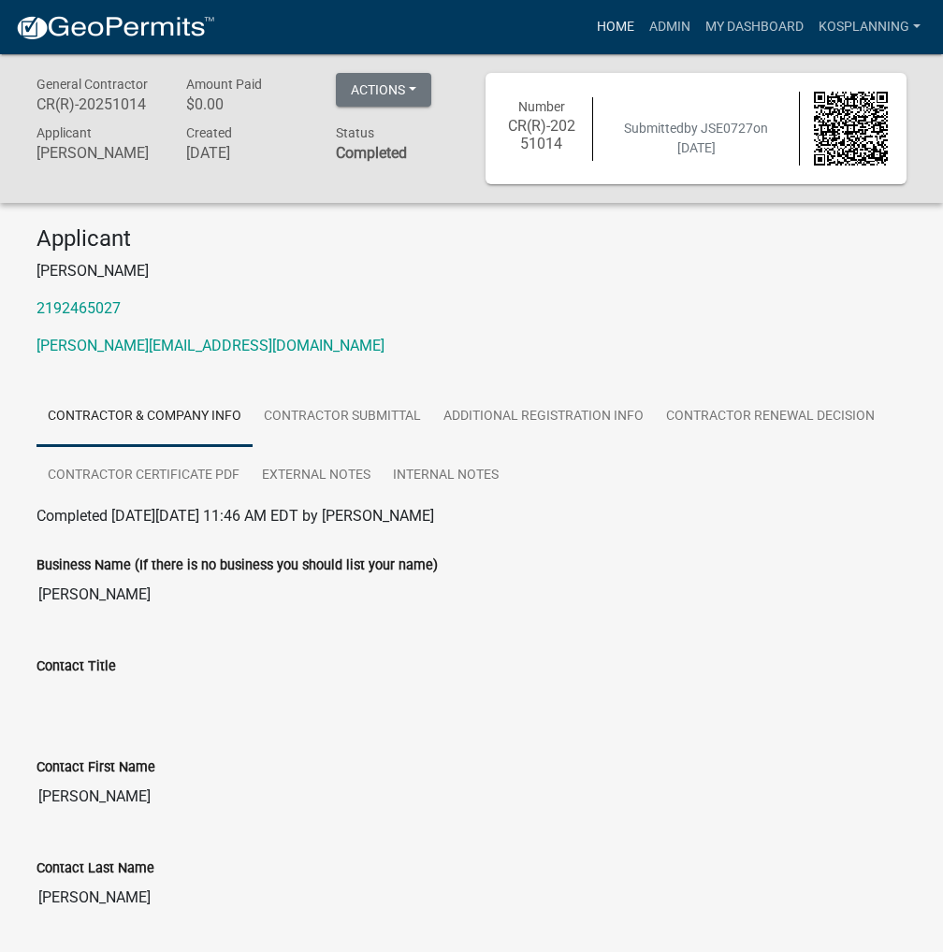
click at [621, 31] on link "Home" at bounding box center [615, 27] width 52 height 36
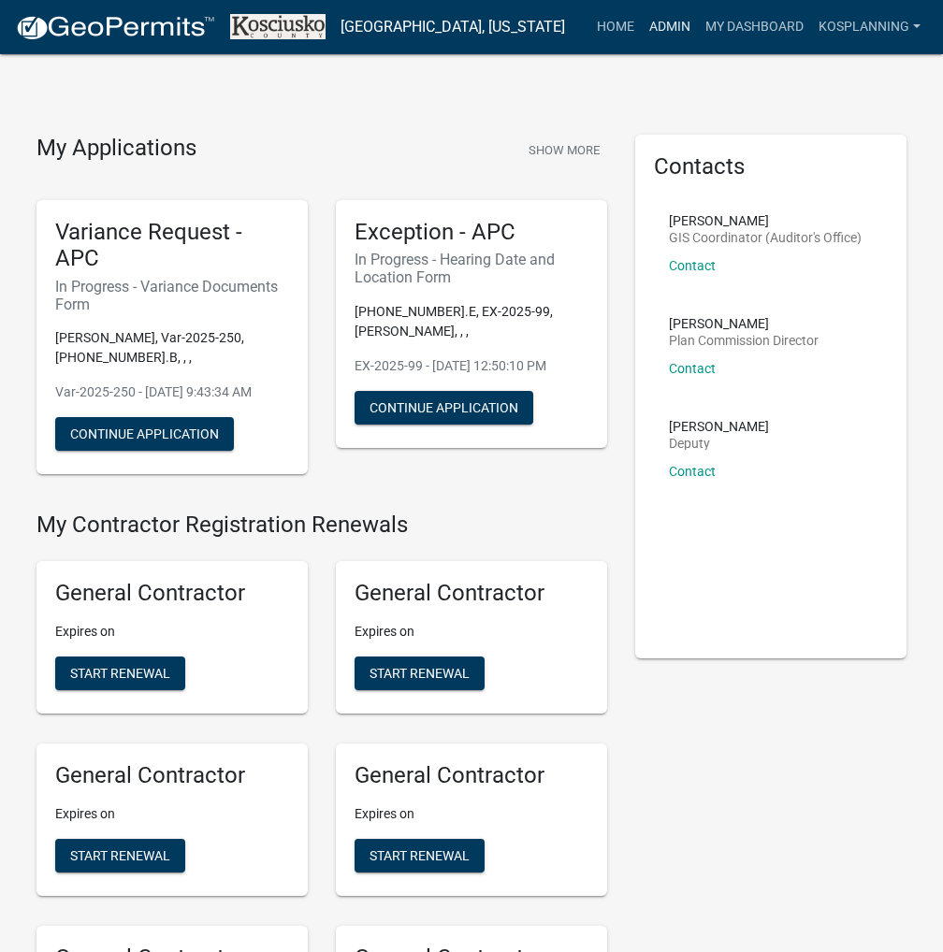
click at [677, 24] on link "Admin" at bounding box center [670, 27] width 56 height 36
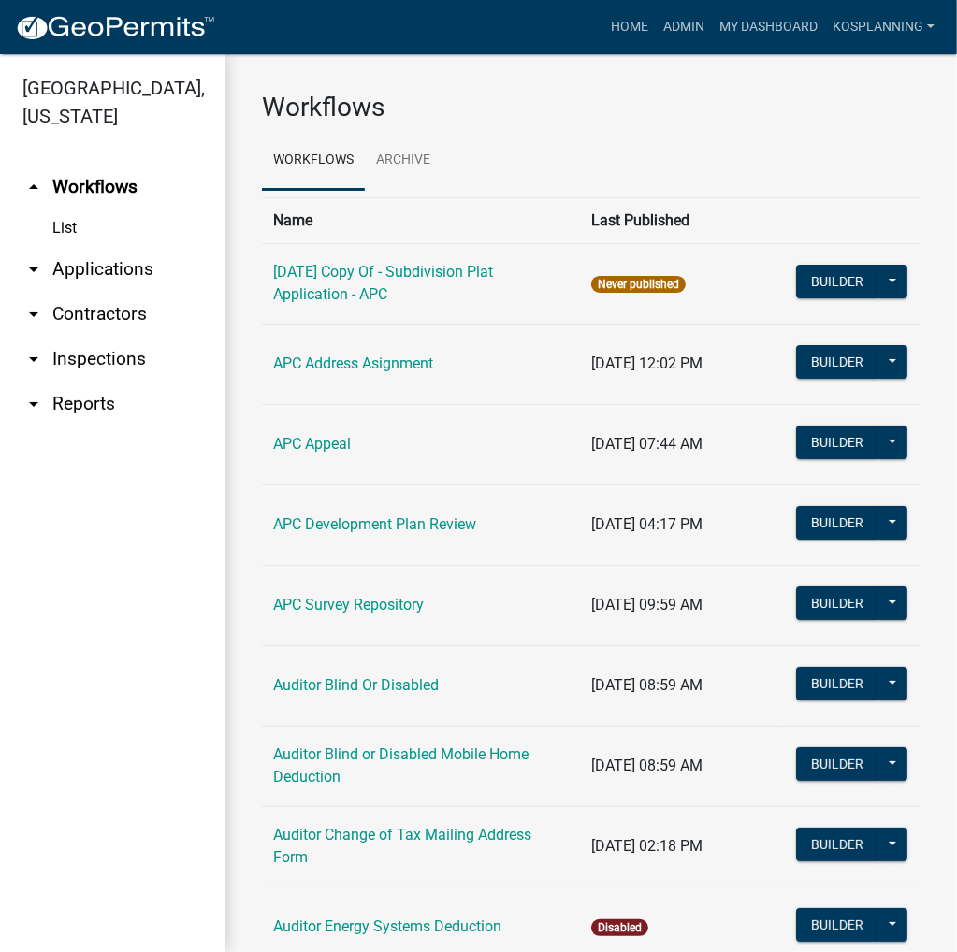
drag, startPoint x: 54, startPoint y: 263, endPoint x: 94, endPoint y: 259, distance: 39.5
click at [55, 263] on link "arrow_drop_down Applications" at bounding box center [112, 269] width 224 height 45
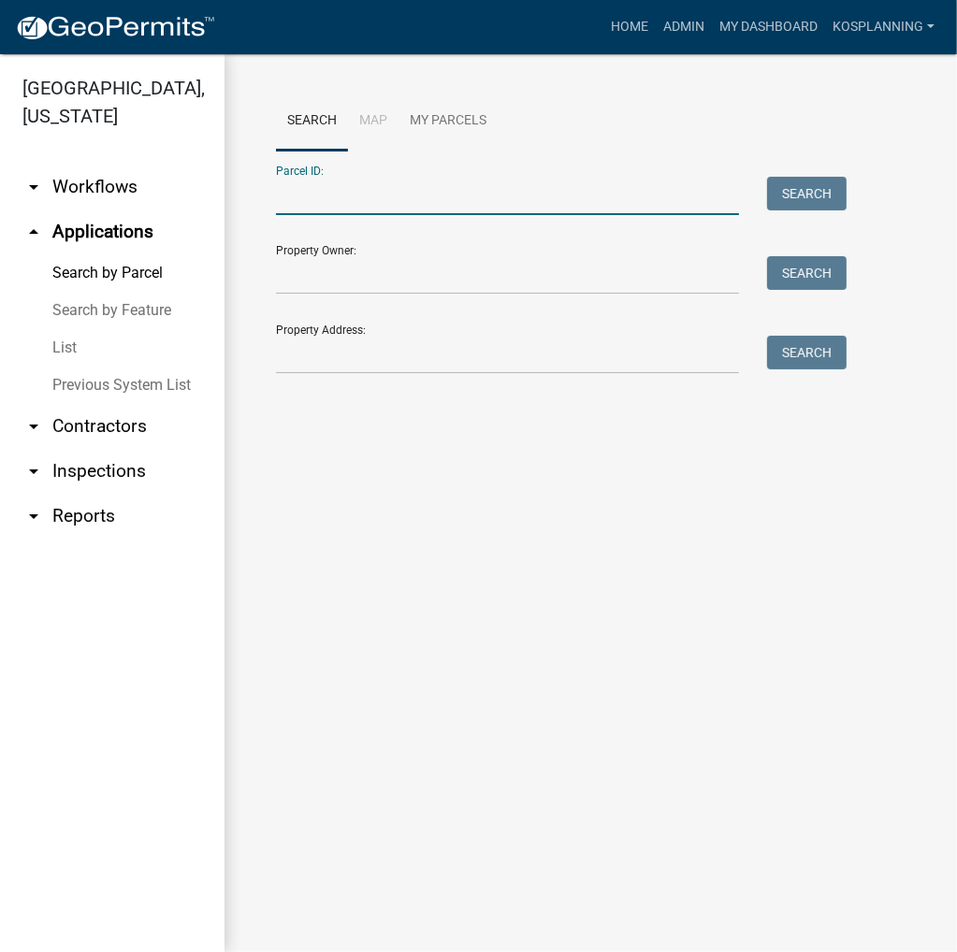
click at [337, 202] on input "Parcel ID:" at bounding box center [507, 196] width 463 height 38
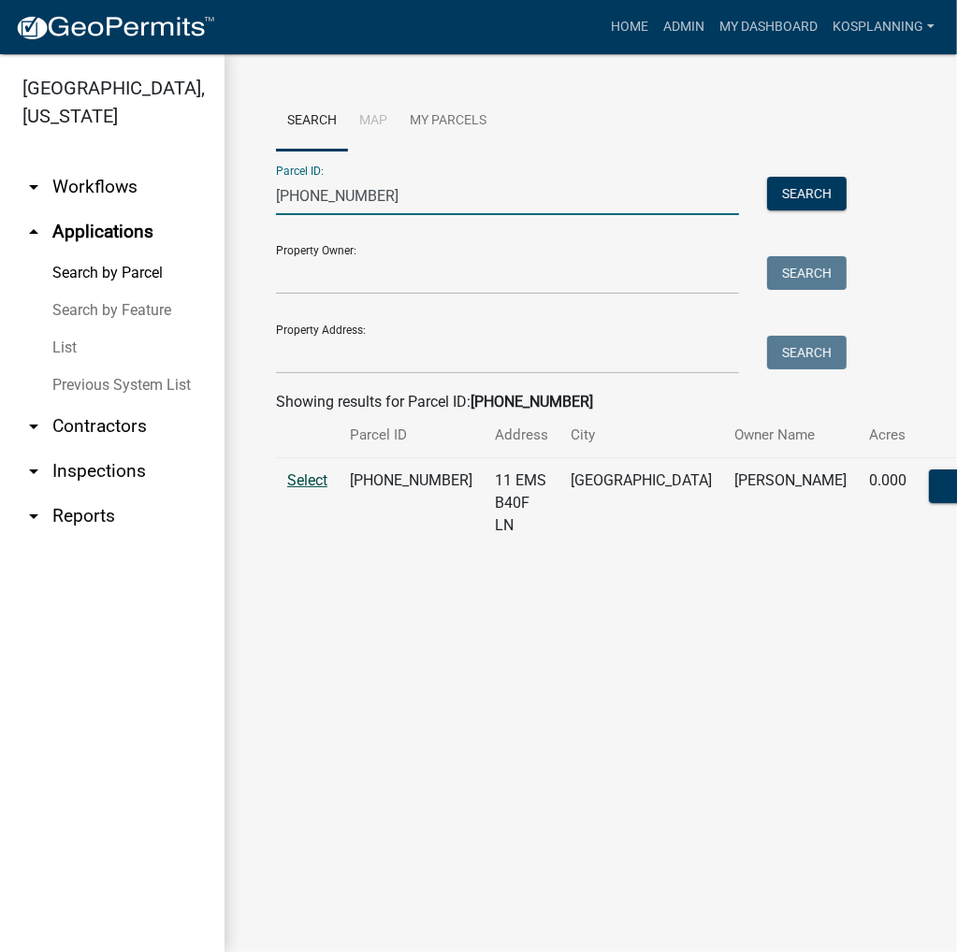
type input "[PHONE_NUMBER]"
click at [324, 489] on span "Select" at bounding box center [307, 480] width 40 height 18
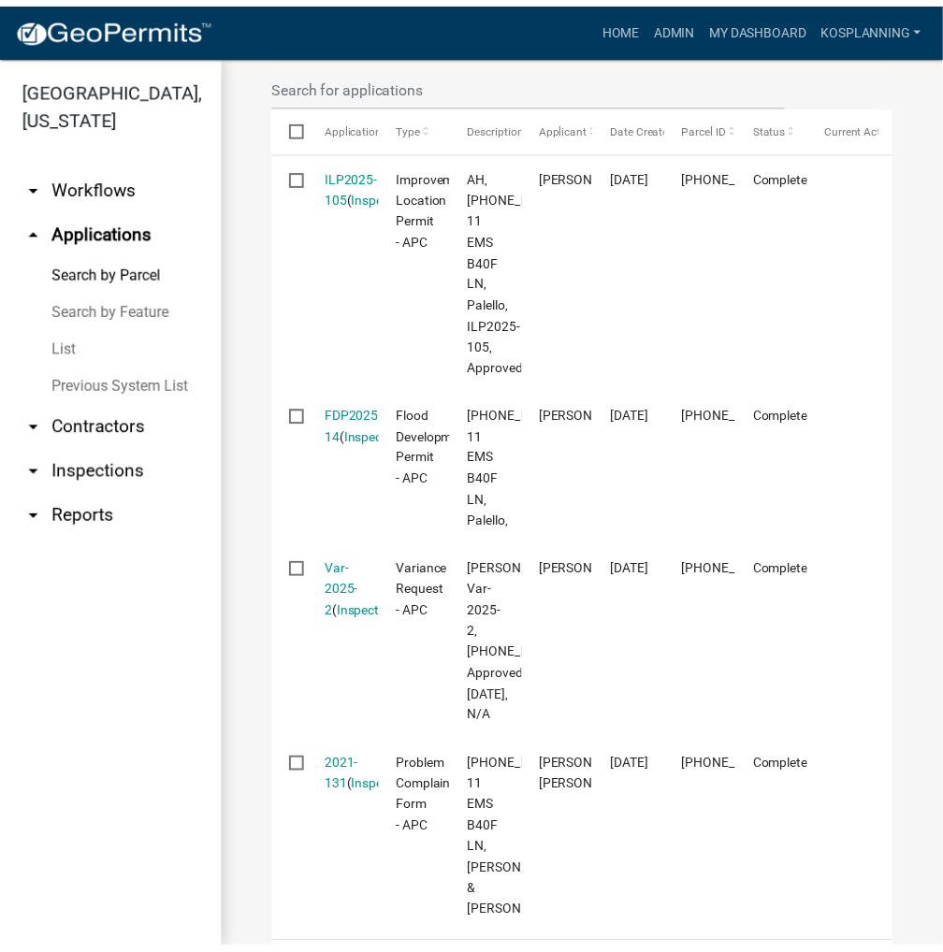
scroll to position [655, 0]
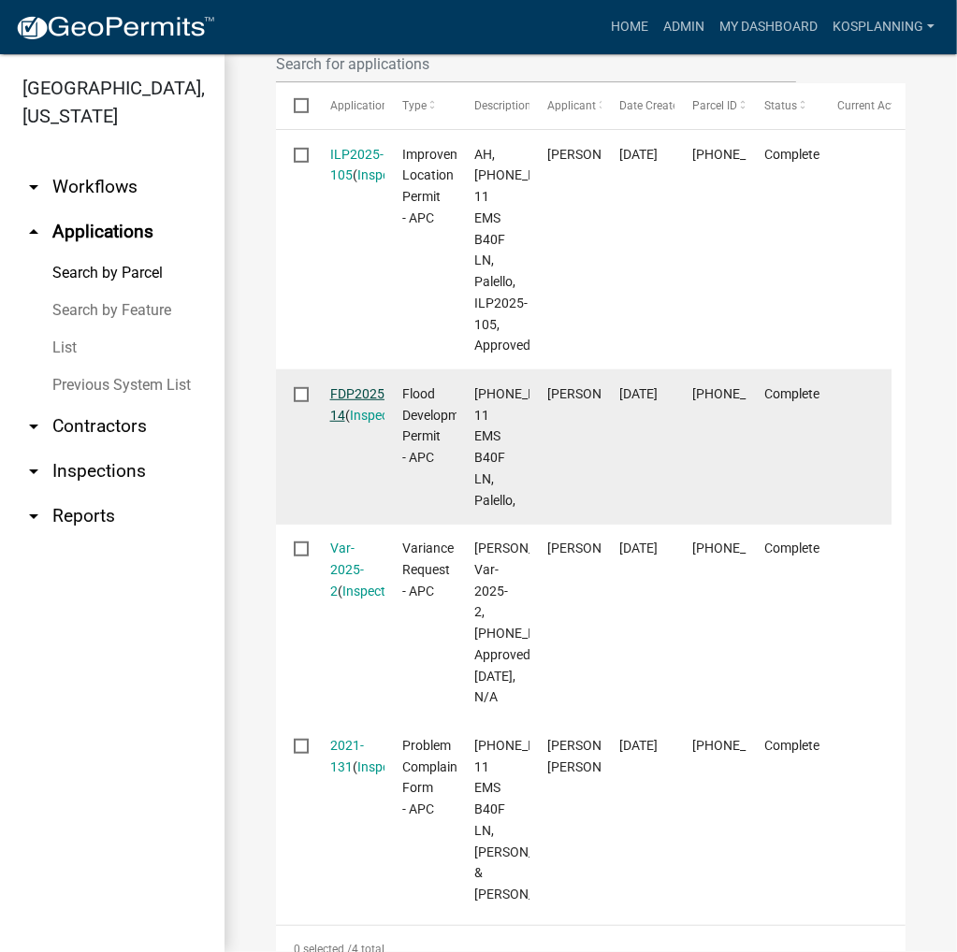
click at [363, 423] on link "FDP2025-14" at bounding box center [359, 404] width 58 height 36
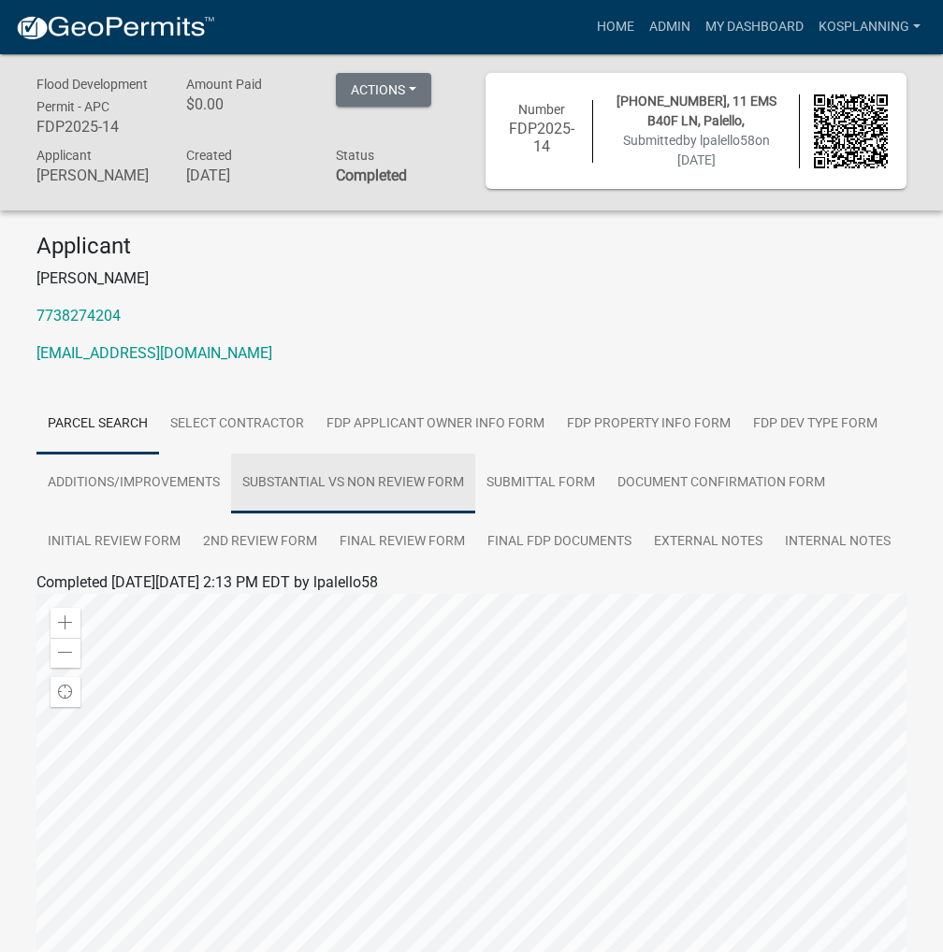
click at [294, 481] on link "Substantial vs Non Review Form" at bounding box center [353, 484] width 244 height 60
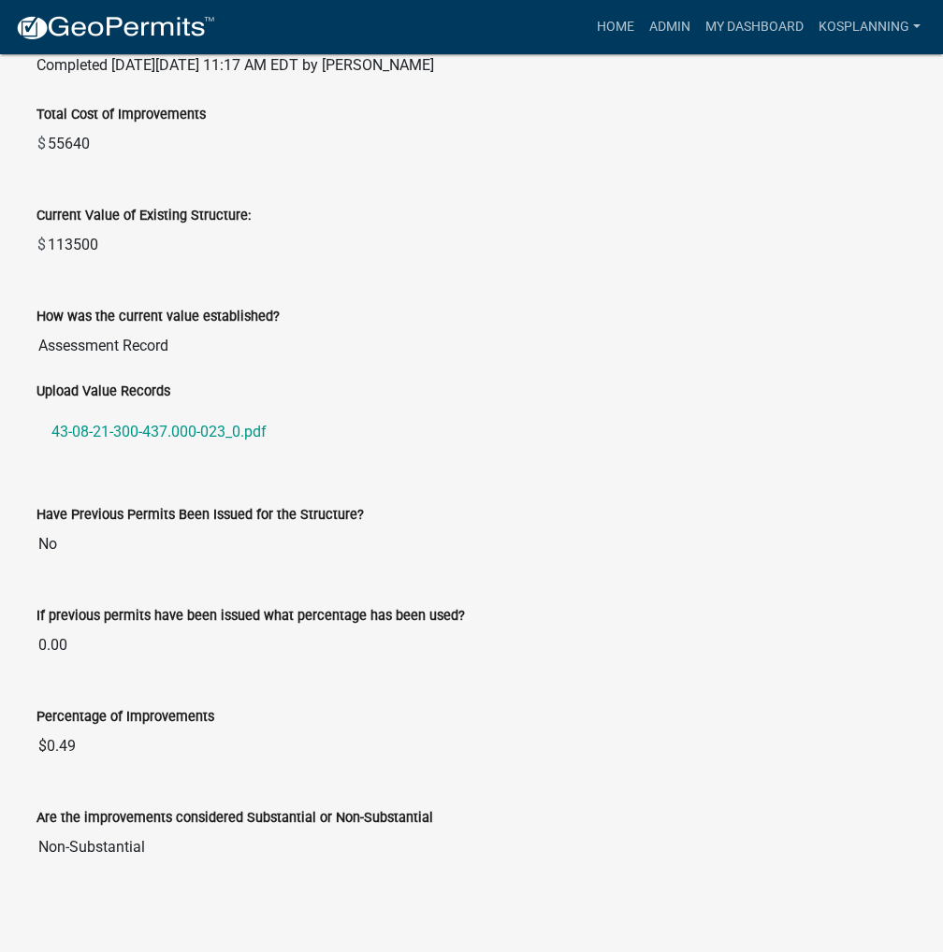
scroll to position [522, 0]
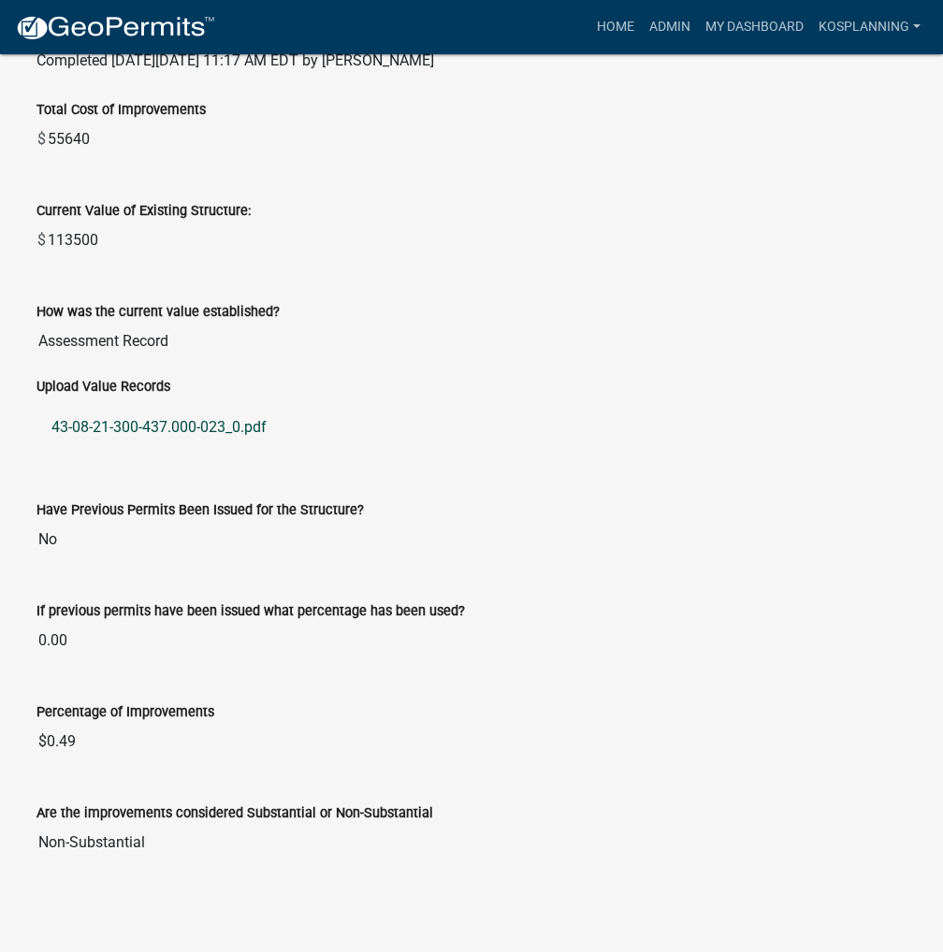
click at [135, 425] on link "43-08-21-300-437.000-023_0.pdf" at bounding box center [471, 427] width 870 height 45
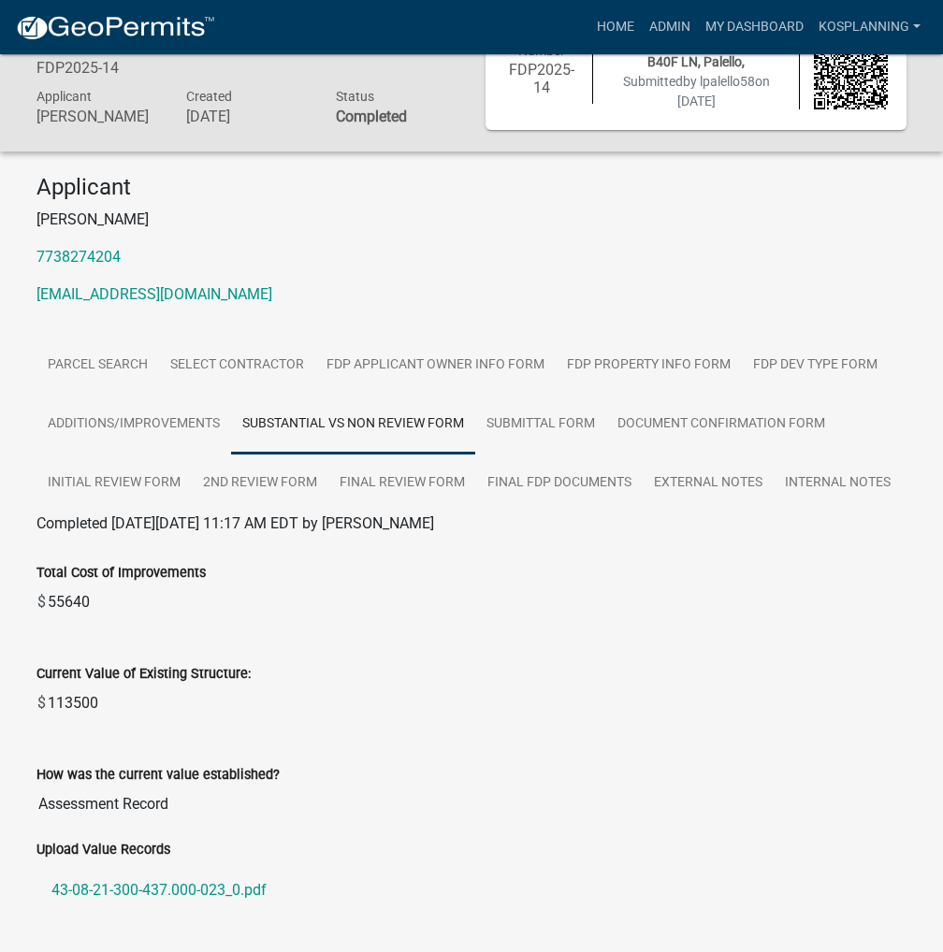
scroll to position [0, 0]
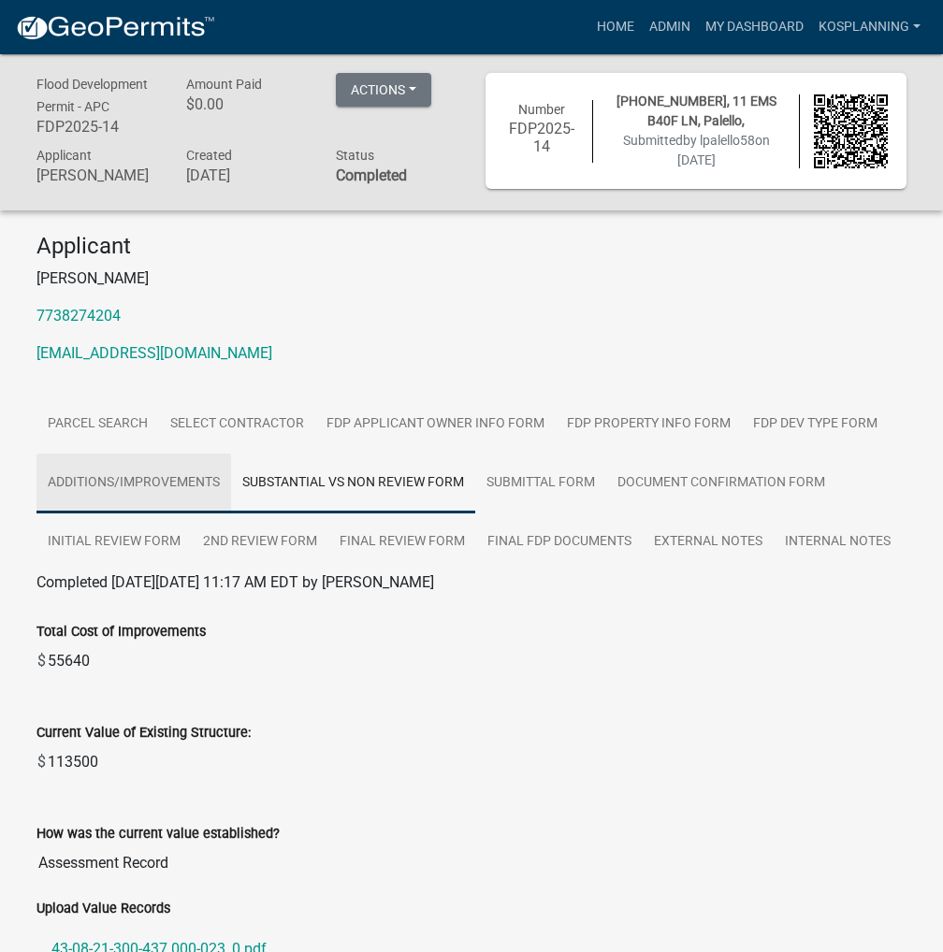
click at [99, 471] on link "Additions/Improvements" at bounding box center [133, 484] width 195 height 60
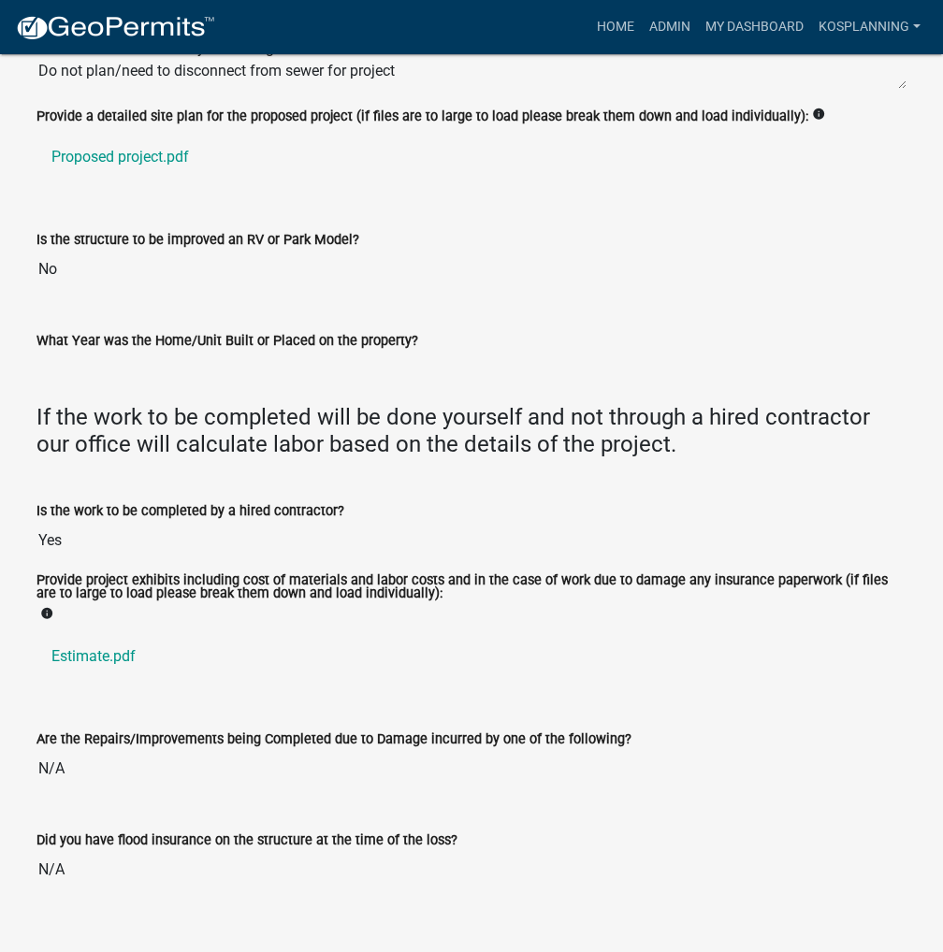
scroll to position [777, 0]
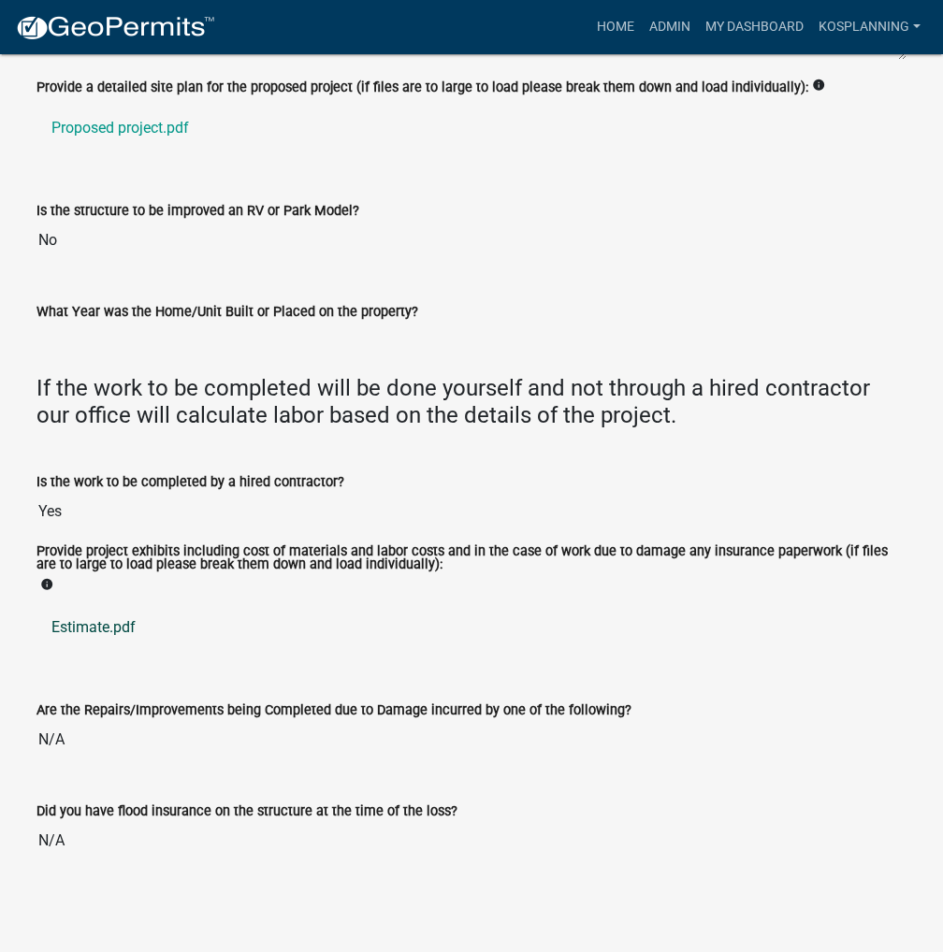
click at [106, 626] on link "Estimate.pdf" at bounding box center [471, 627] width 870 height 45
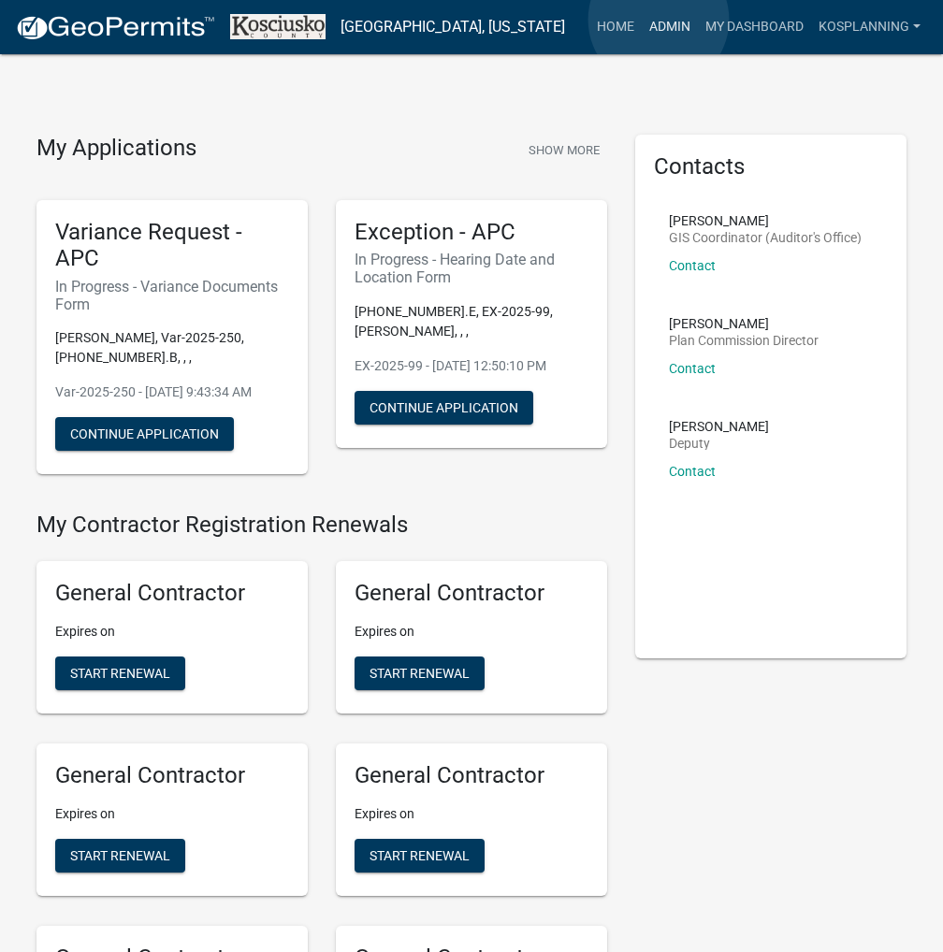
click at [658, 21] on link "Admin" at bounding box center [670, 27] width 56 height 36
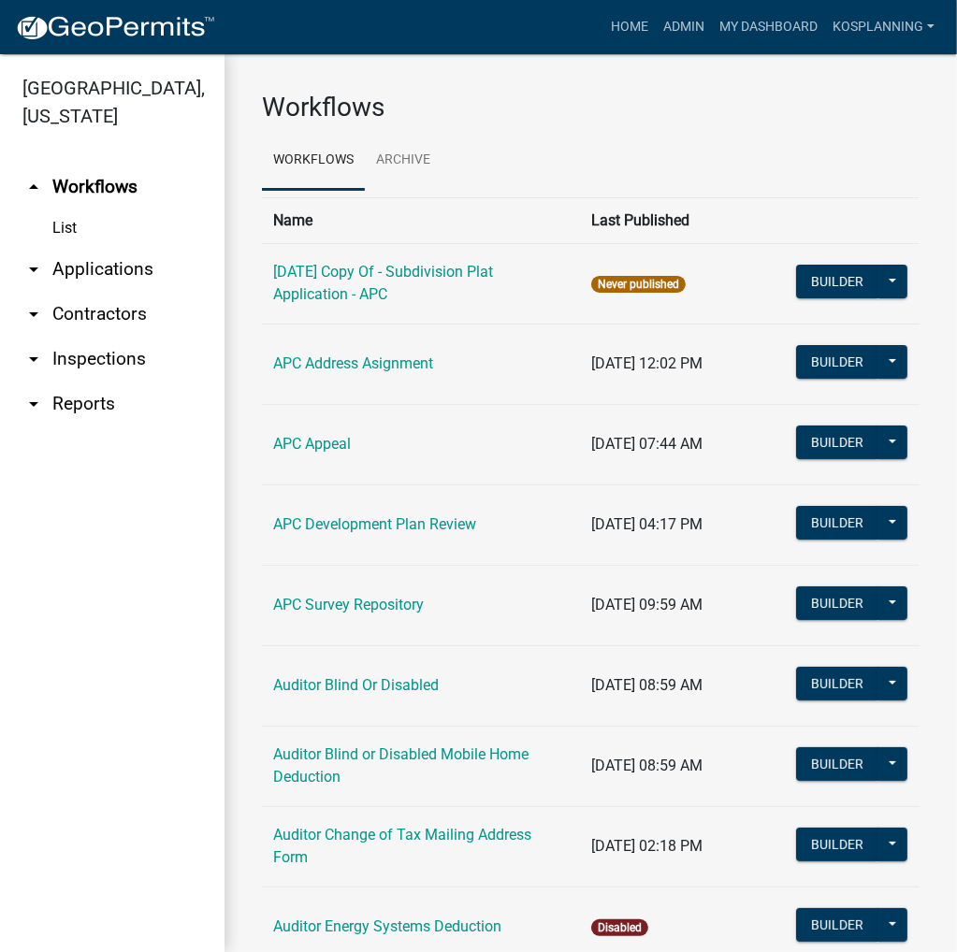
click at [79, 274] on link "arrow_drop_down Applications" at bounding box center [112, 269] width 224 height 45
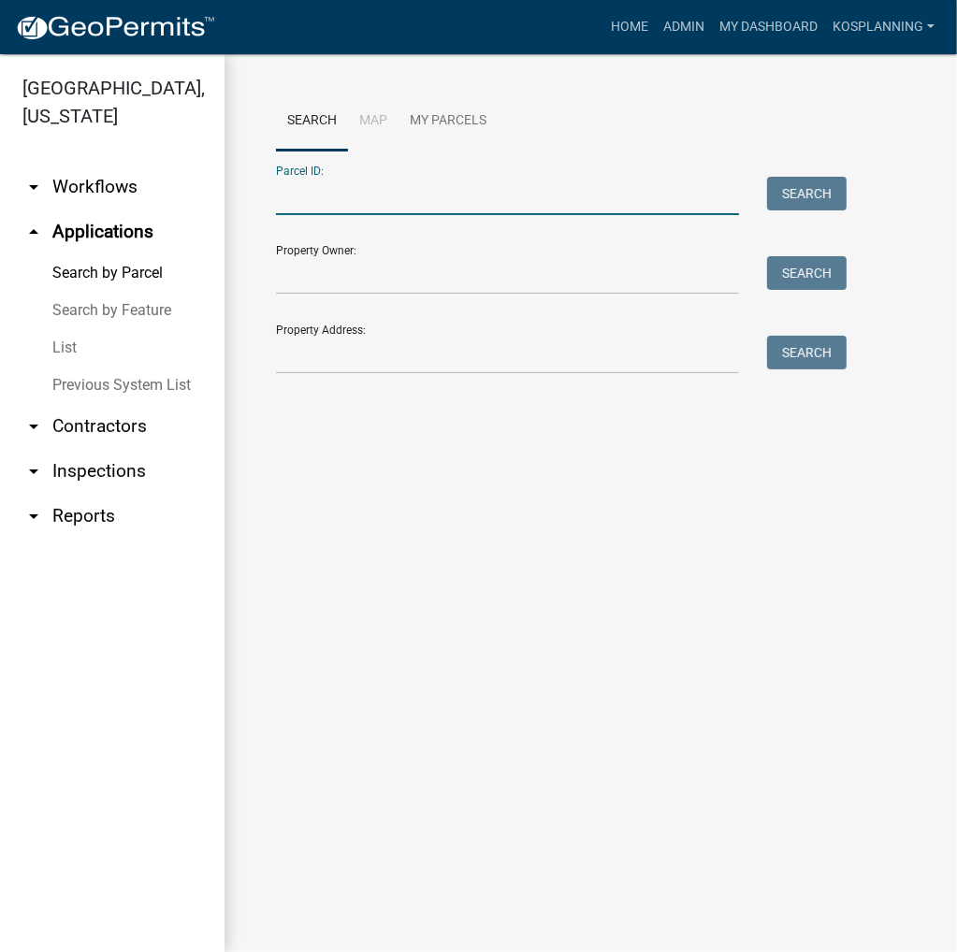
click at [399, 194] on input "Parcel ID:" at bounding box center [507, 196] width 463 height 38
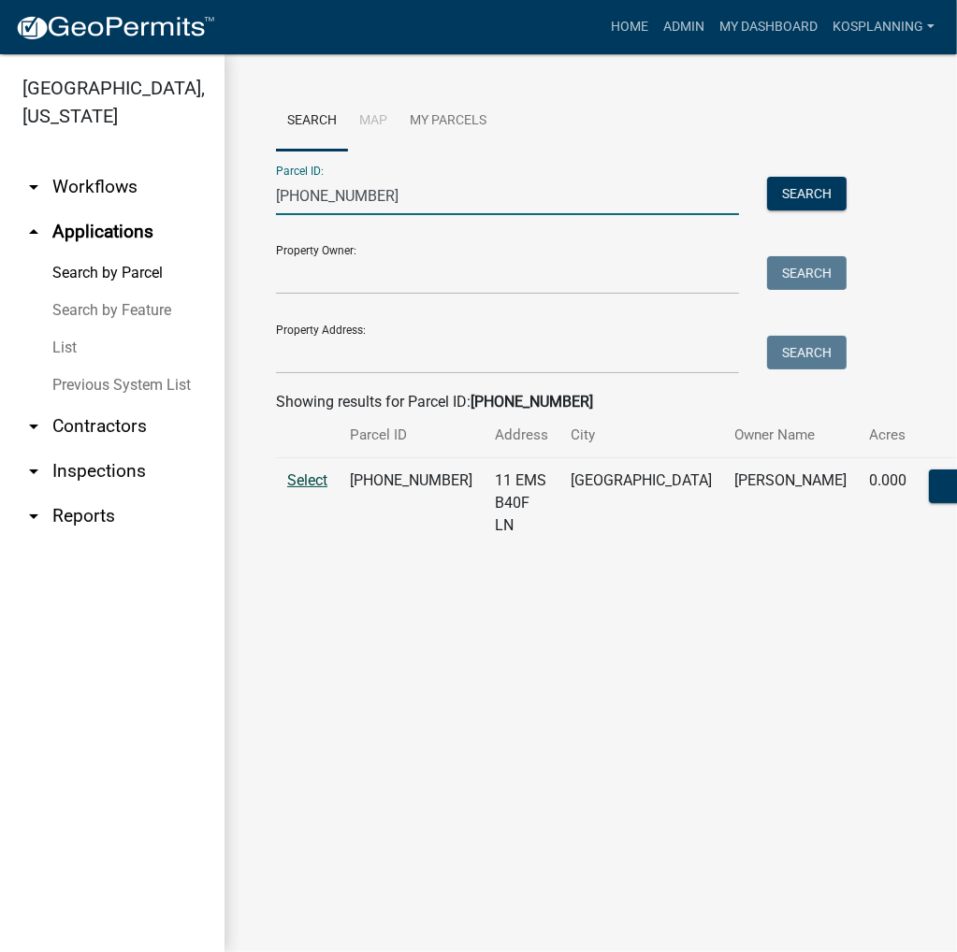
type input "[PHONE_NUMBER]"
click at [299, 489] on span "Select" at bounding box center [307, 480] width 40 height 18
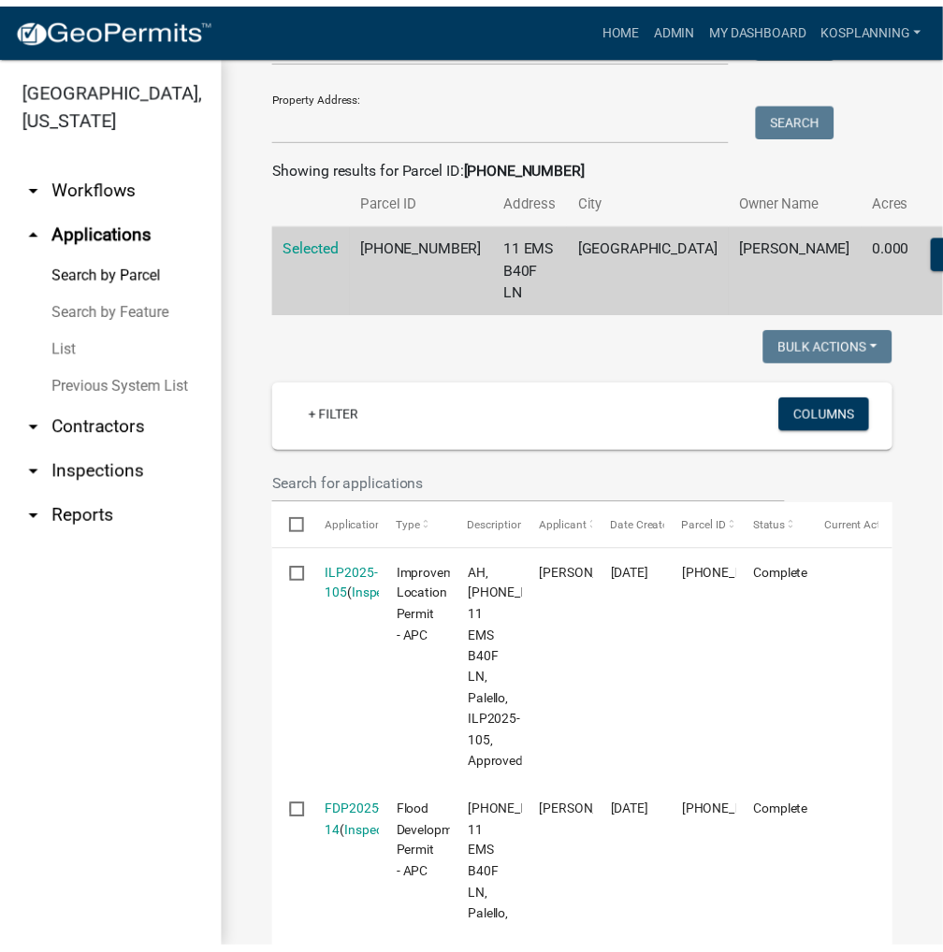
scroll to position [609, 0]
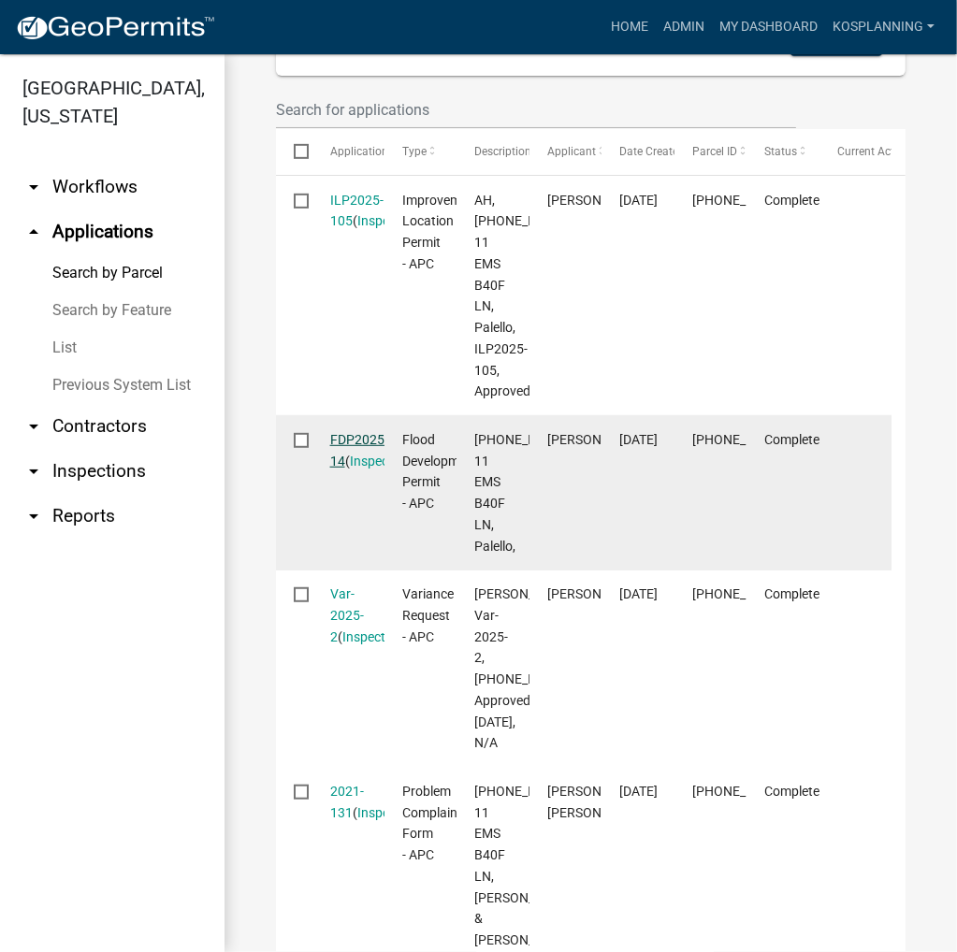
click at [345, 469] on link "FDP2025-14" at bounding box center [359, 450] width 58 height 36
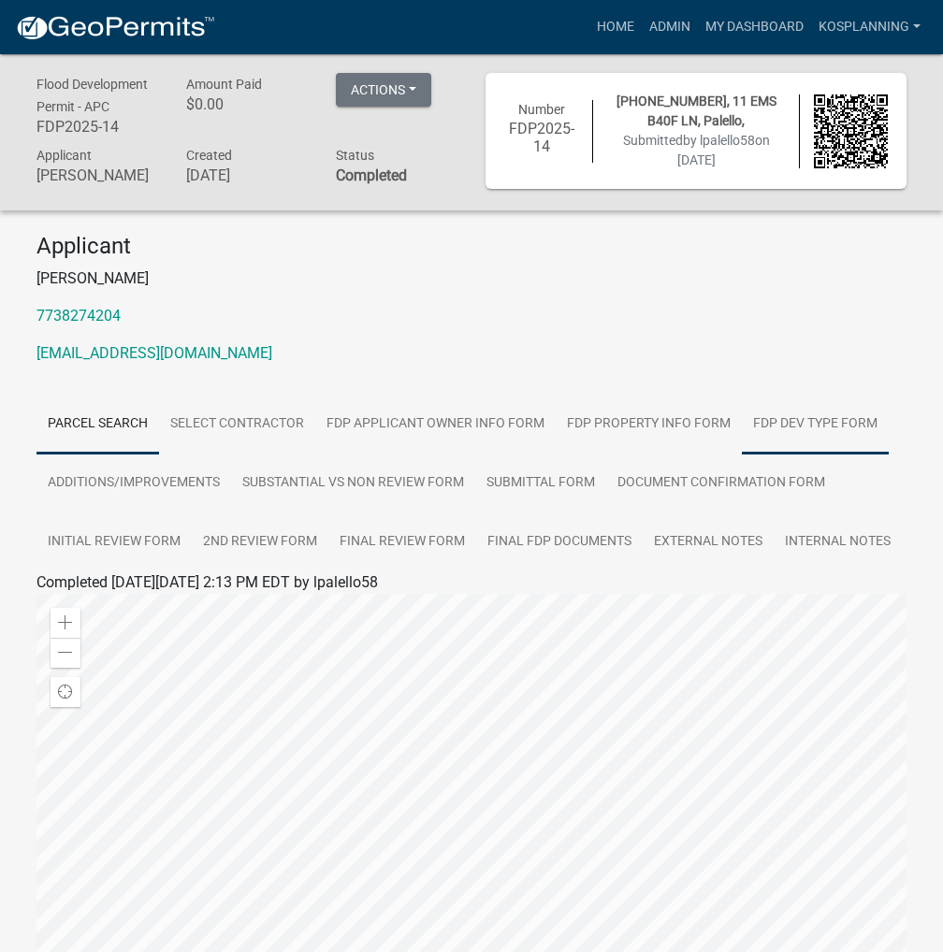
click at [834, 435] on link "FDP Dev Type Form" at bounding box center [815, 425] width 147 height 60
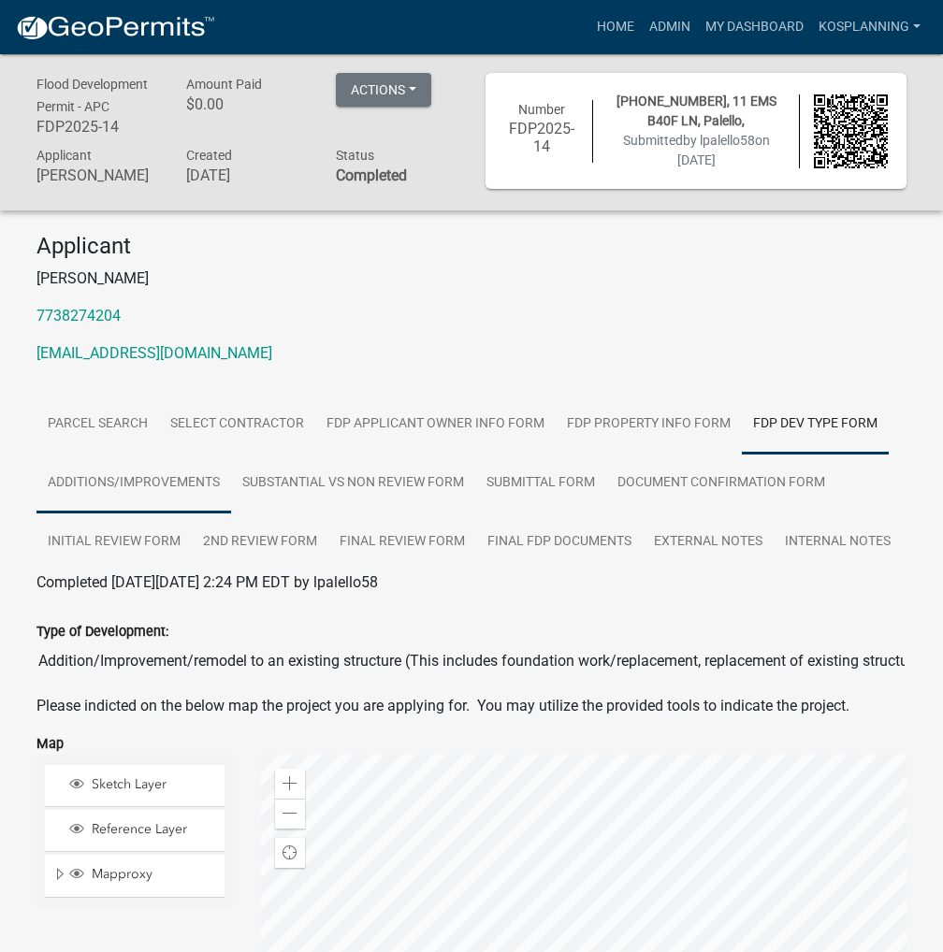
click at [97, 487] on link "Additions/Improvements" at bounding box center [133, 484] width 195 height 60
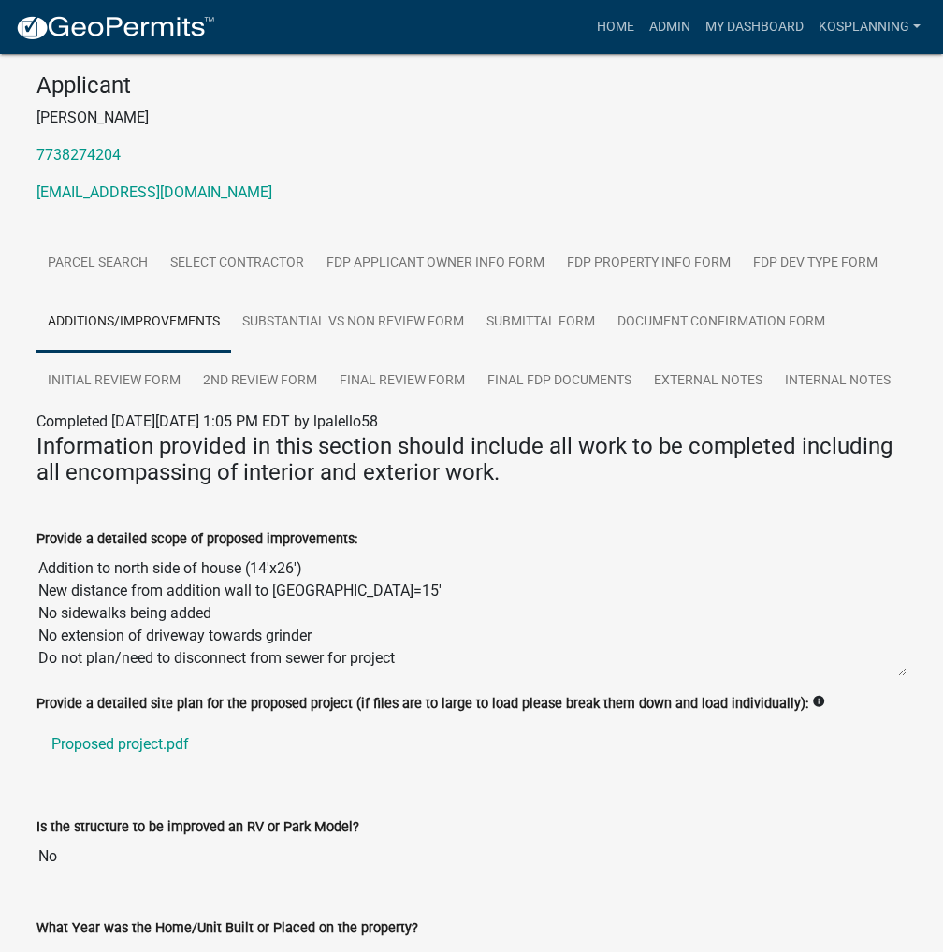
scroll to position [281, 0]
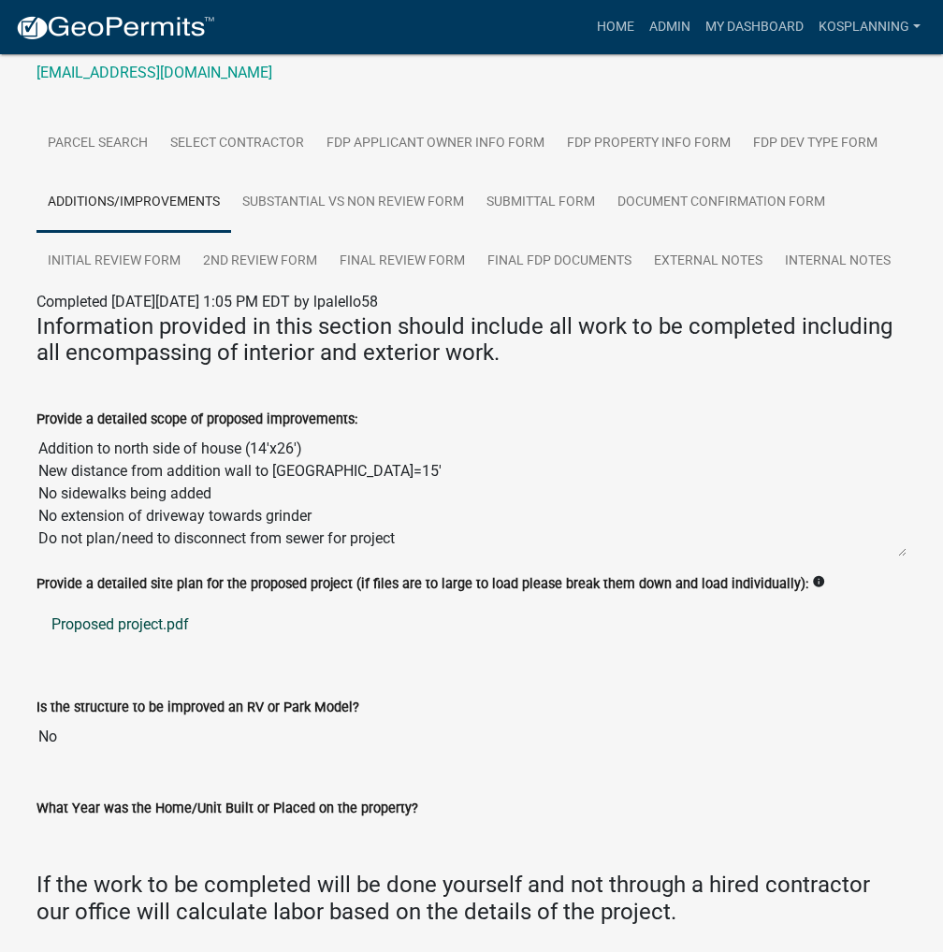
click at [97, 622] on link "Proposed project.pdf" at bounding box center [471, 624] width 870 height 45
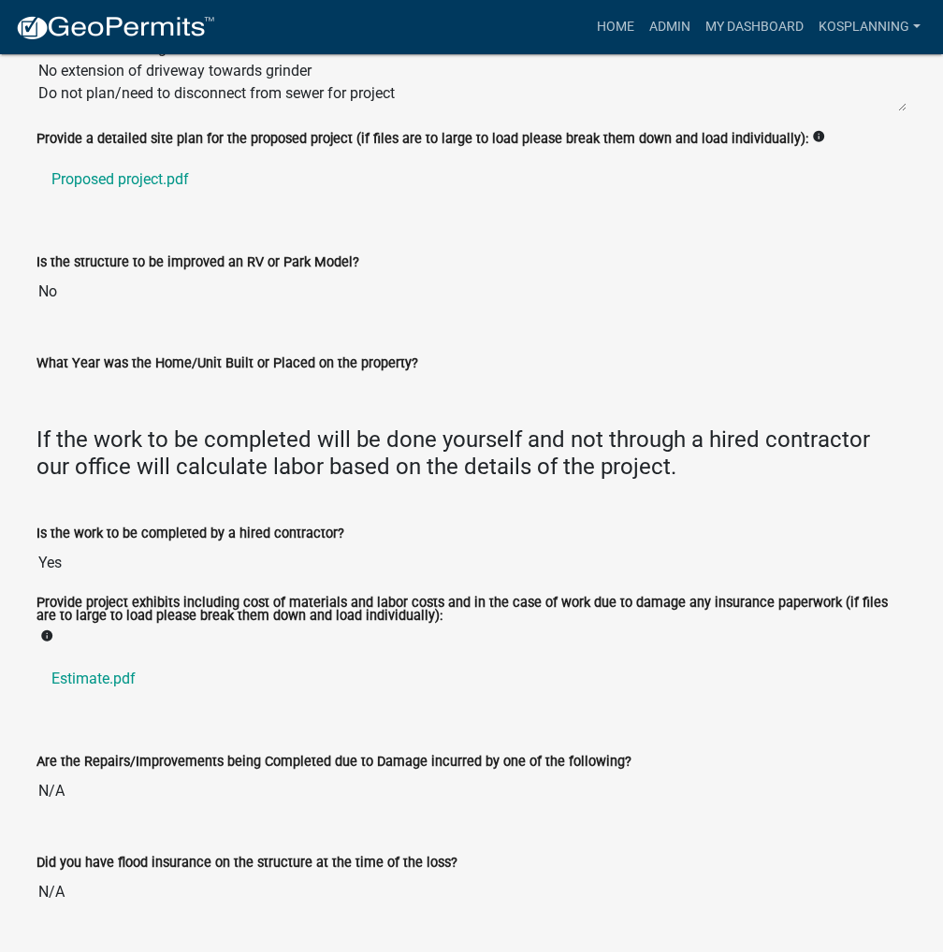
scroll to position [777, 0]
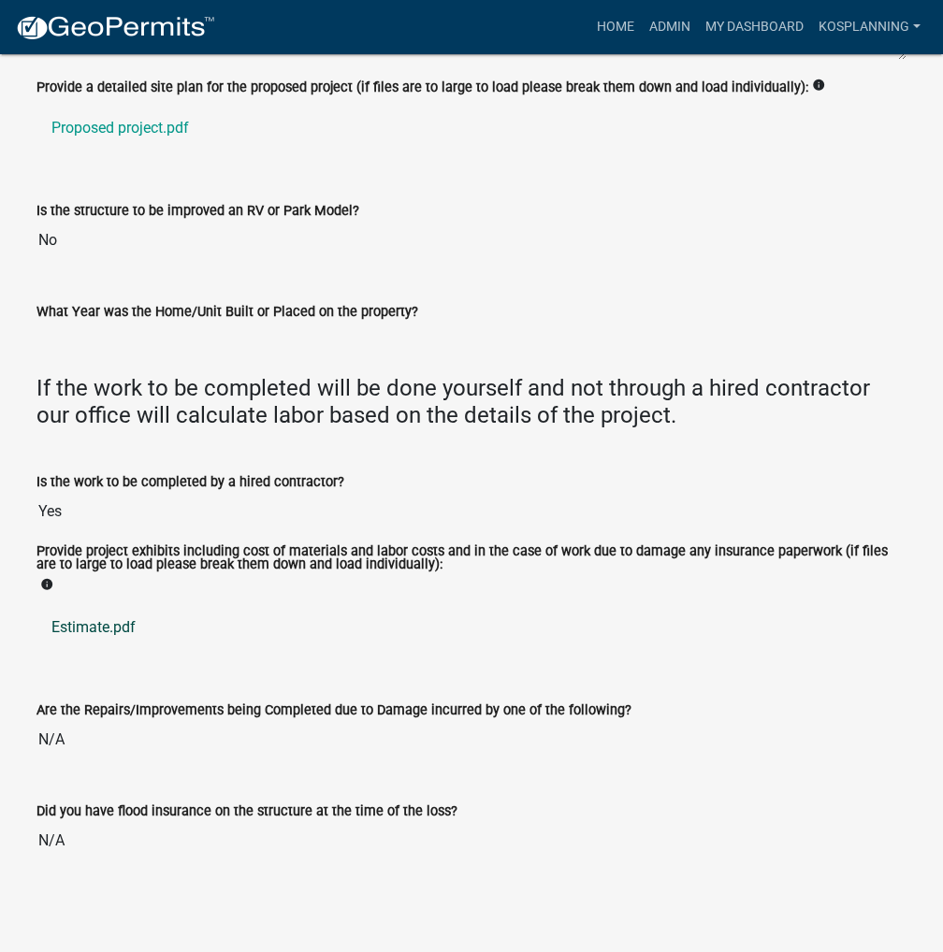
click at [96, 622] on link "Estimate.pdf" at bounding box center [471, 627] width 870 height 45
click at [677, 32] on link "Admin" at bounding box center [670, 27] width 56 height 36
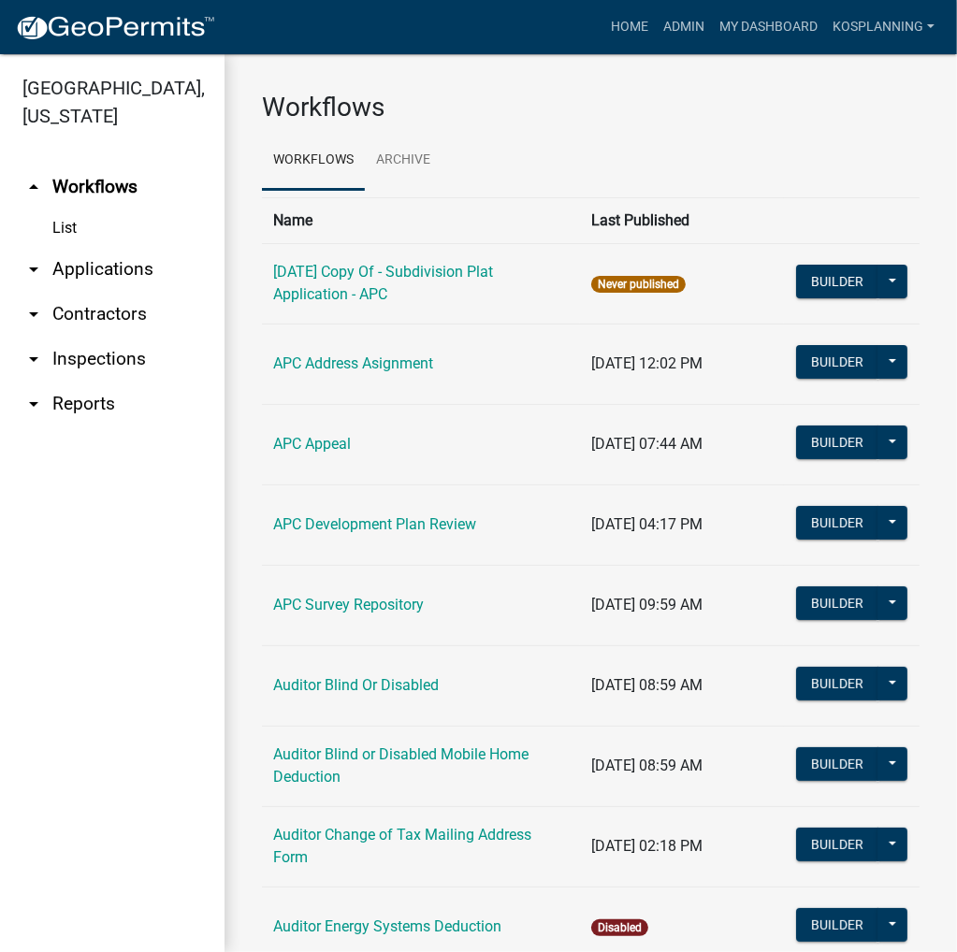
click at [131, 272] on link "arrow_drop_down Applications" at bounding box center [112, 269] width 224 height 45
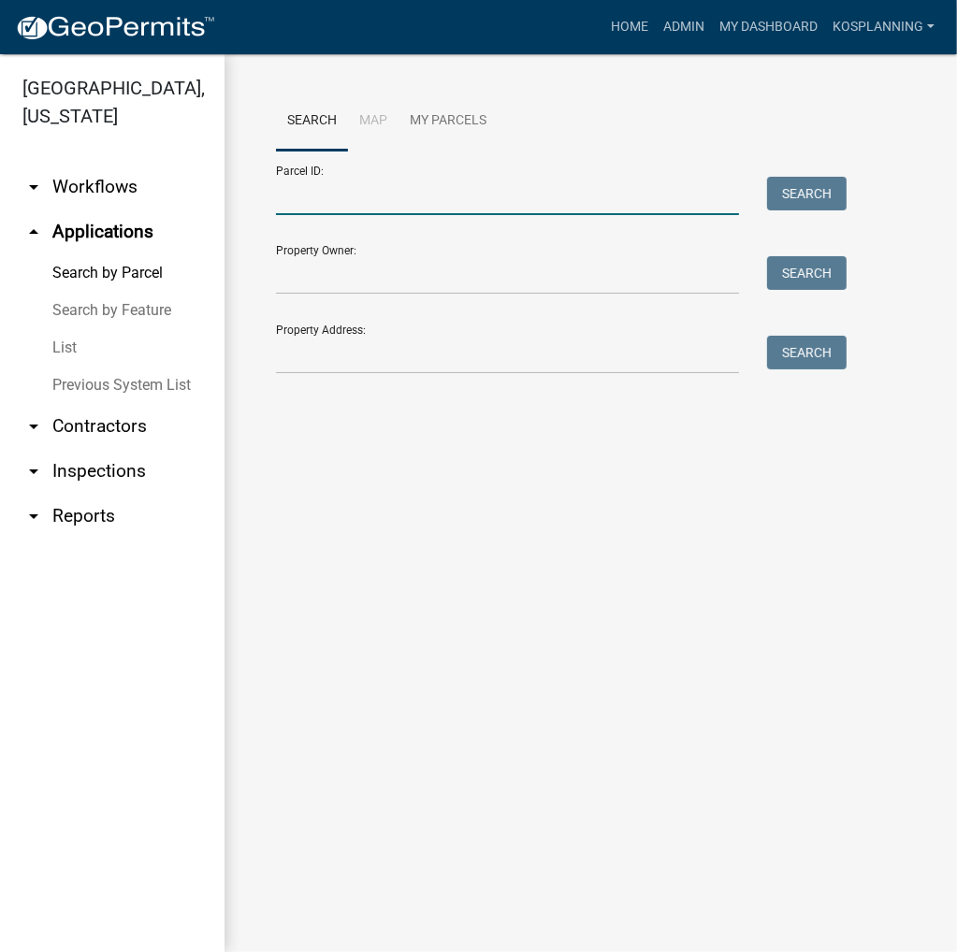
click at [433, 203] on input "Parcel ID:" at bounding box center [507, 196] width 463 height 38
click at [369, 274] on input "Property Owner:" at bounding box center [507, 275] width 463 height 38
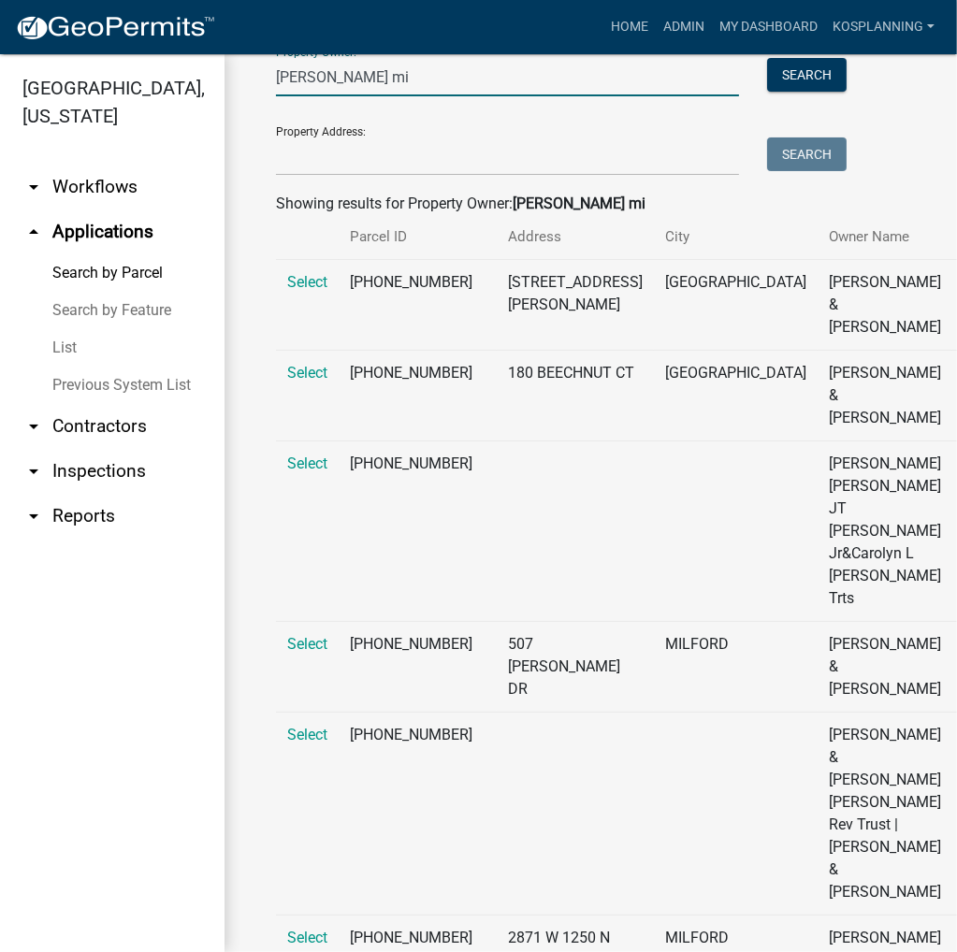
scroll to position [187, 0]
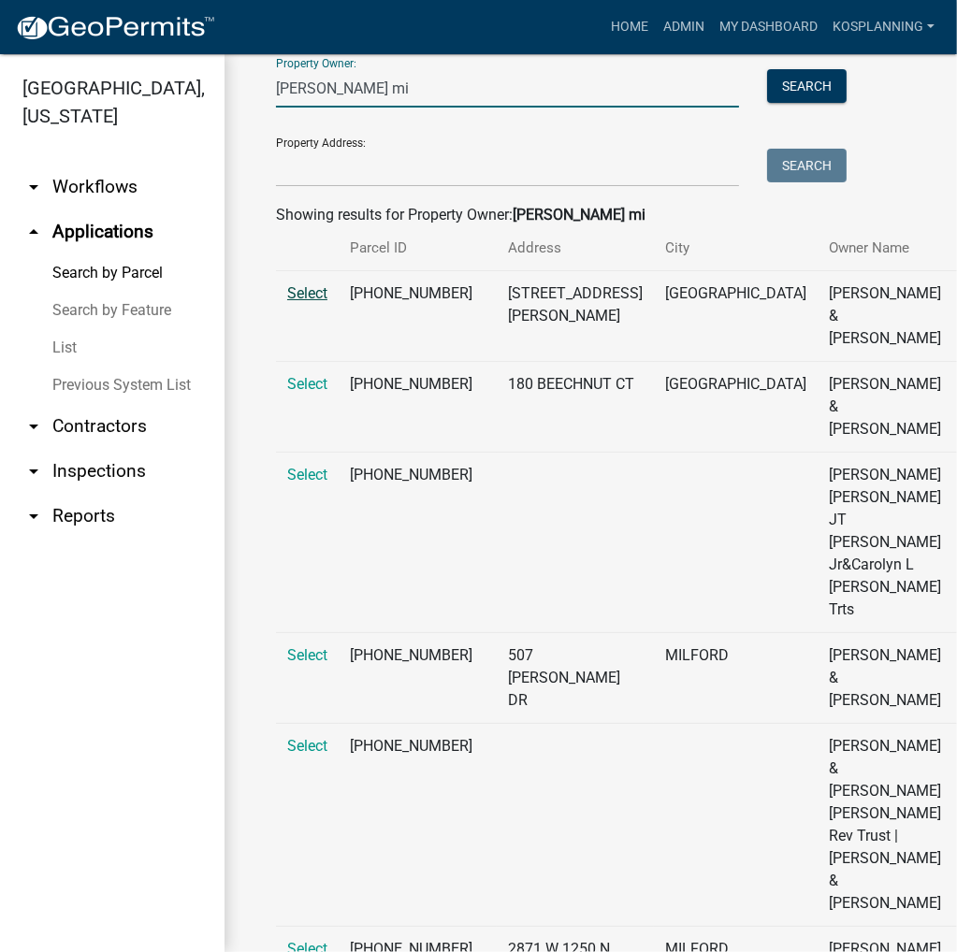
type input "[PERSON_NAME] mi"
click at [309, 302] on span "Select" at bounding box center [307, 293] width 40 height 18
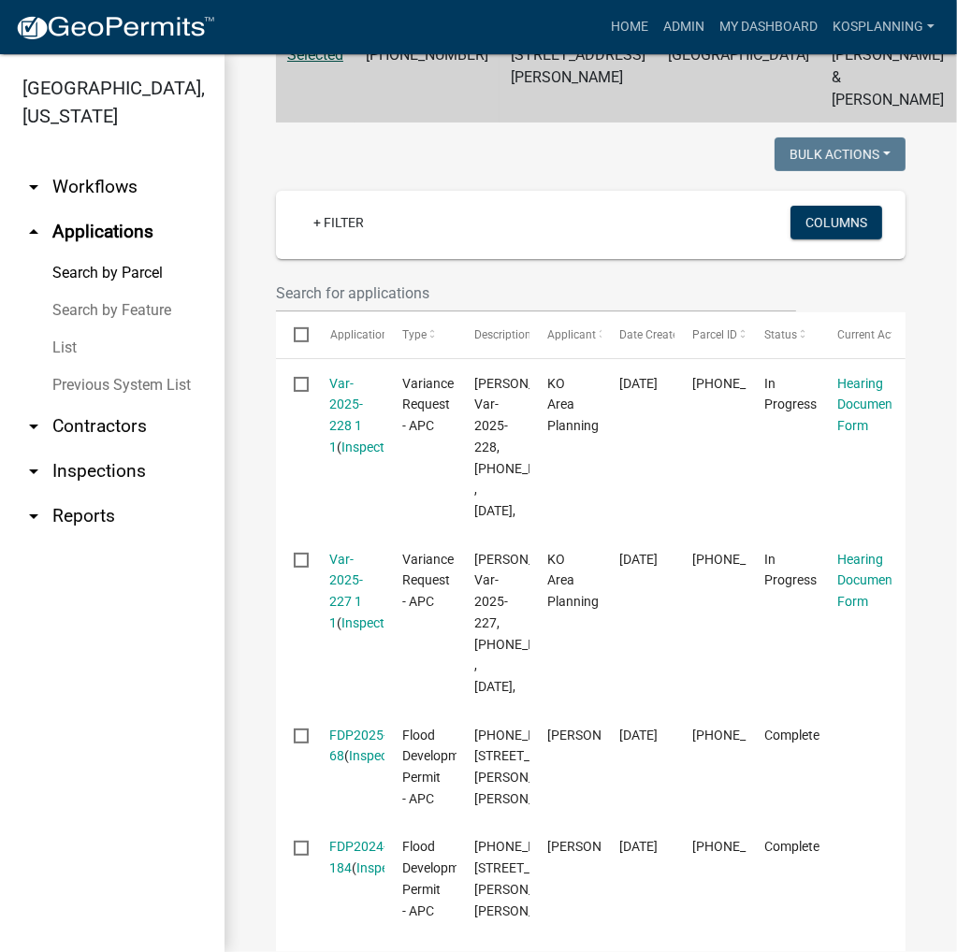
scroll to position [468, 0]
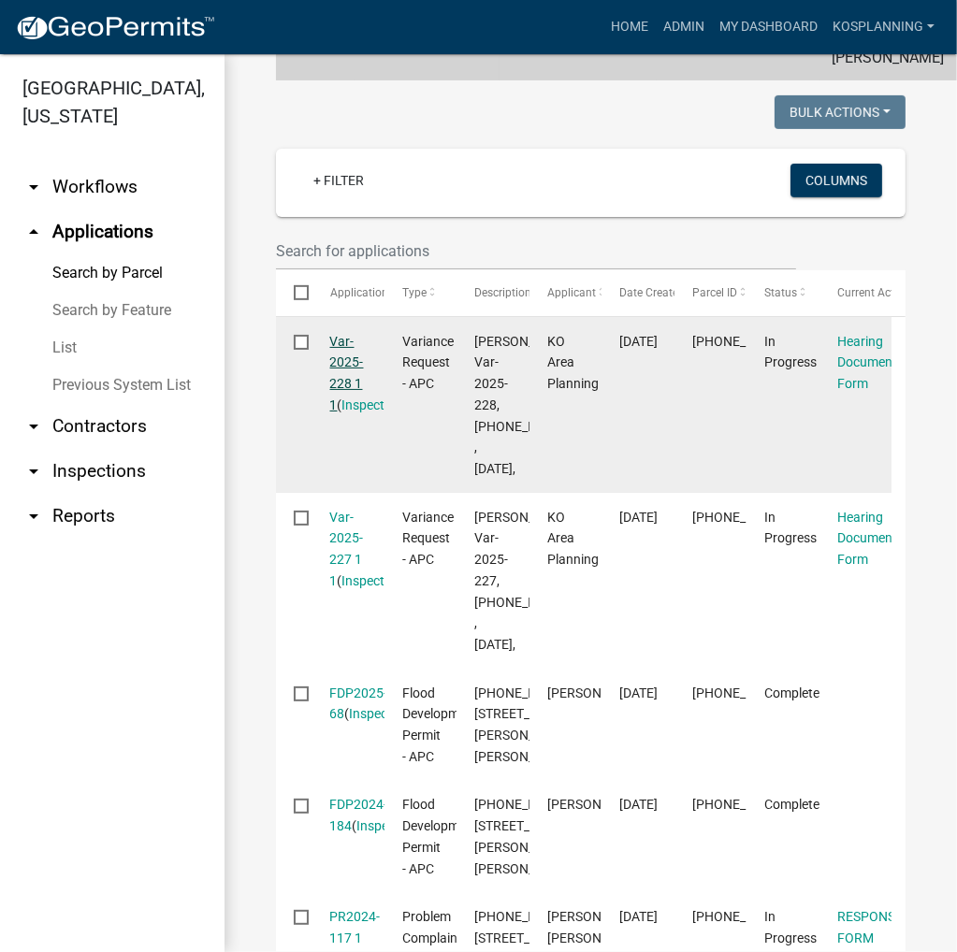
click at [344, 407] on link "Var-2025-228 1 1" at bounding box center [347, 373] width 34 height 79
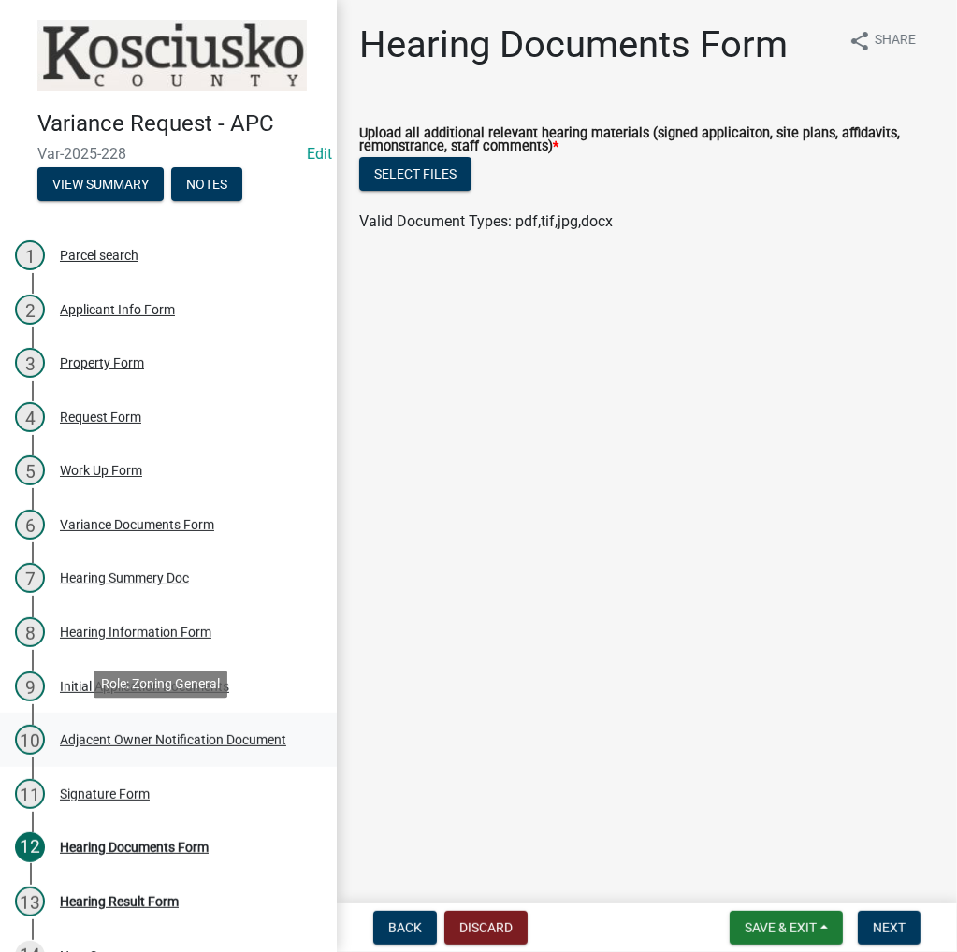
click at [112, 733] on div "Adjacent Owner Notification Document" at bounding box center [173, 739] width 226 height 13
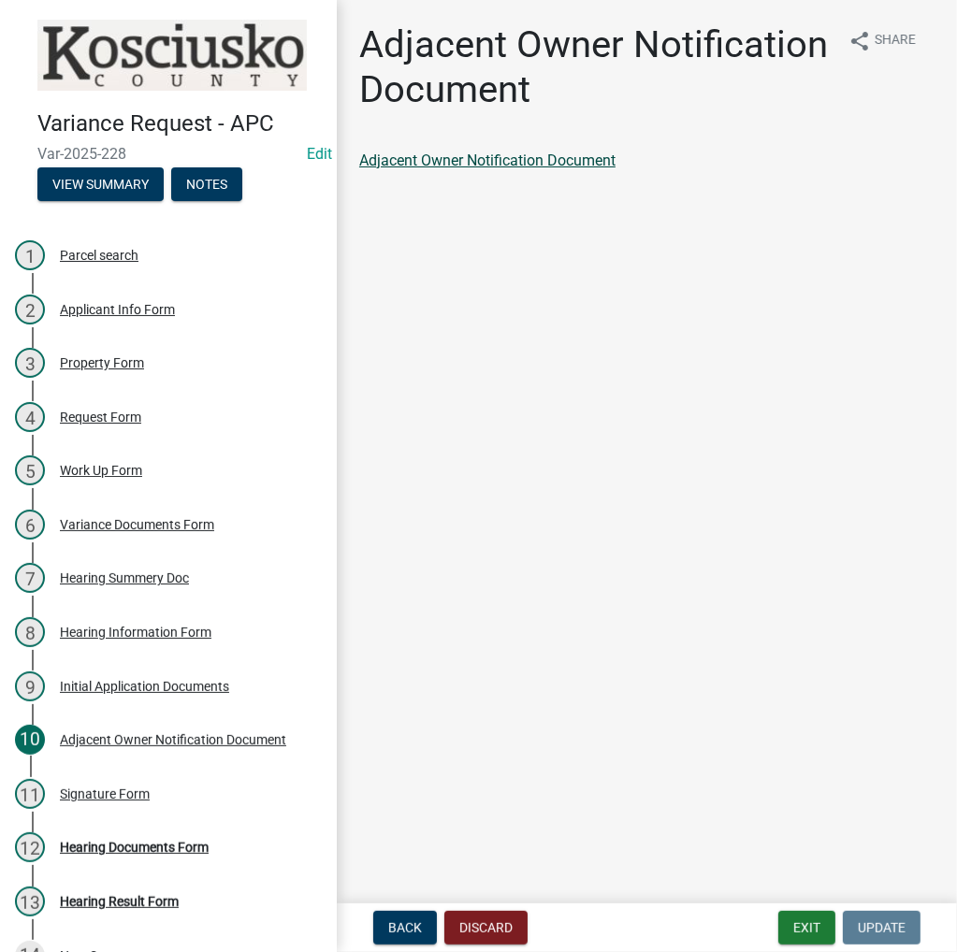
click at [466, 159] on link "Adjacent Owner Notification Document" at bounding box center [487, 160] width 256 height 18
click at [793, 926] on button "Exit" at bounding box center [806, 928] width 57 height 34
